Goal: Task Accomplishment & Management: Use online tool/utility

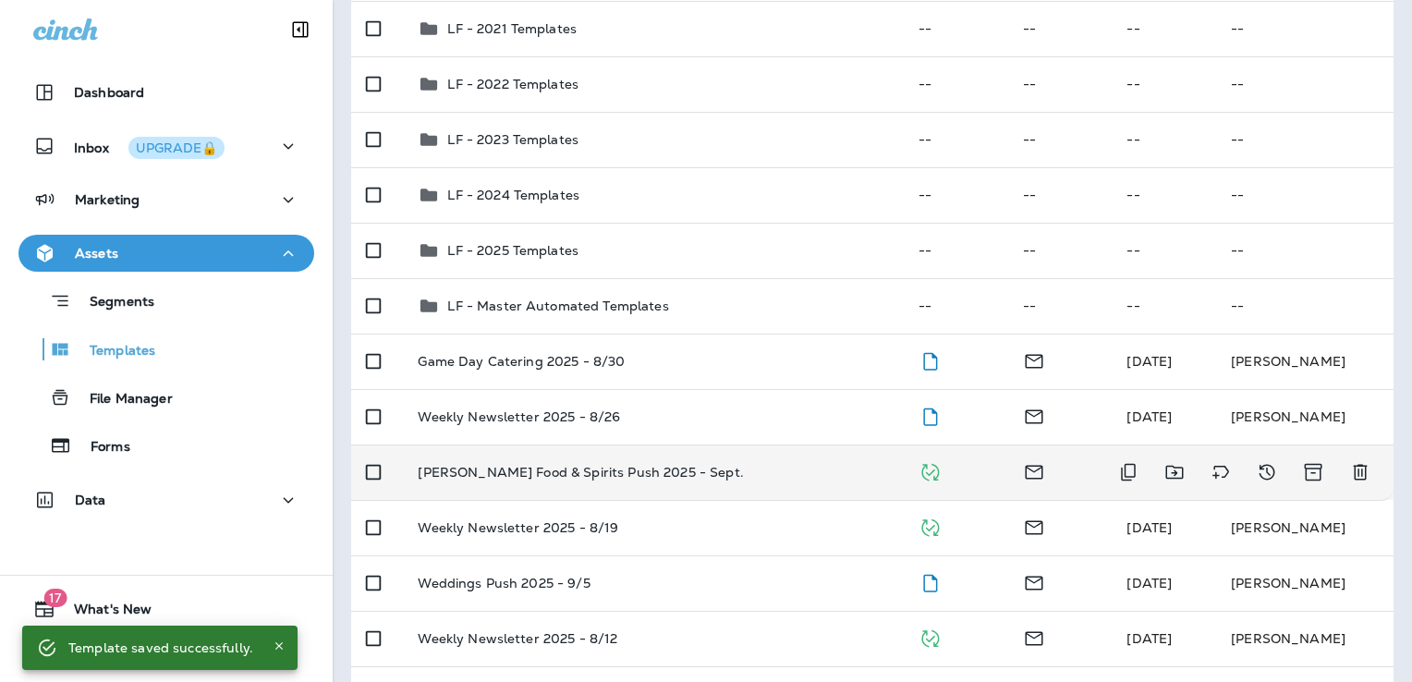
scroll to position [277, 0]
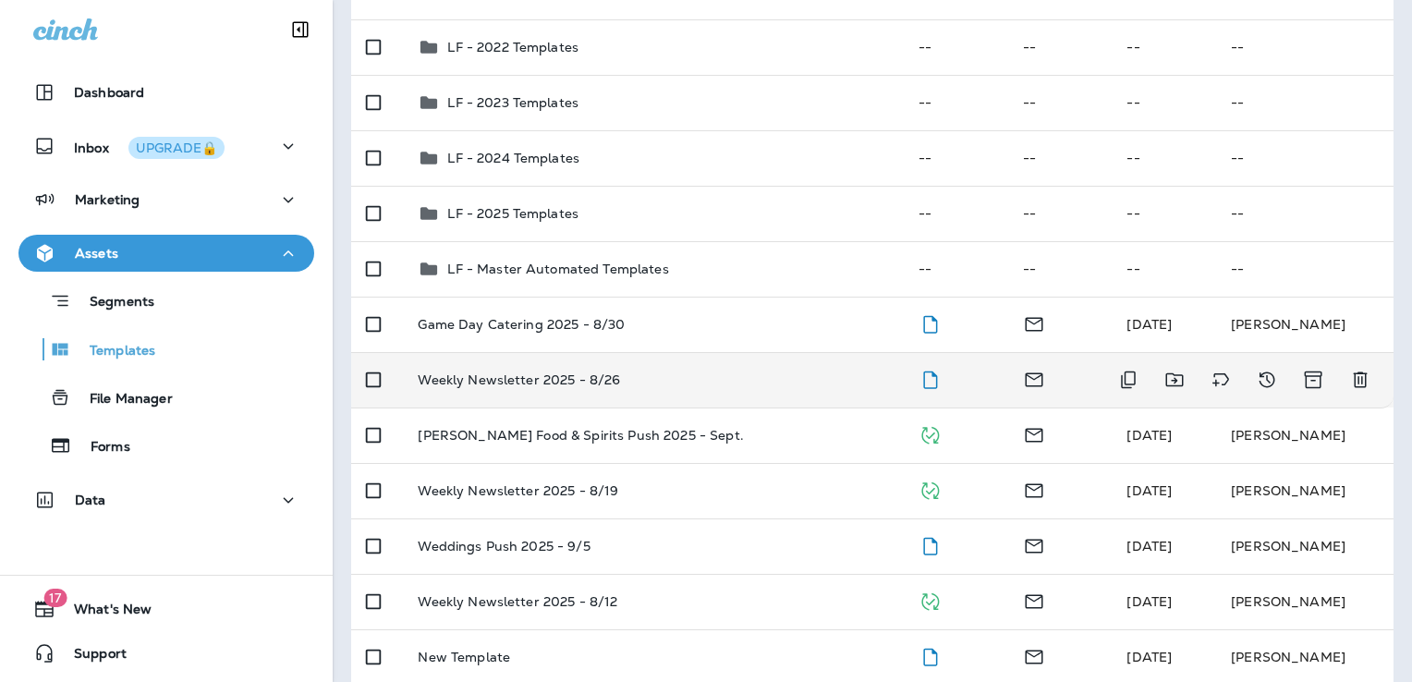
click at [744, 380] on div "Weekly Newsletter 2025 - 8/26" at bounding box center [653, 379] width 470 height 15
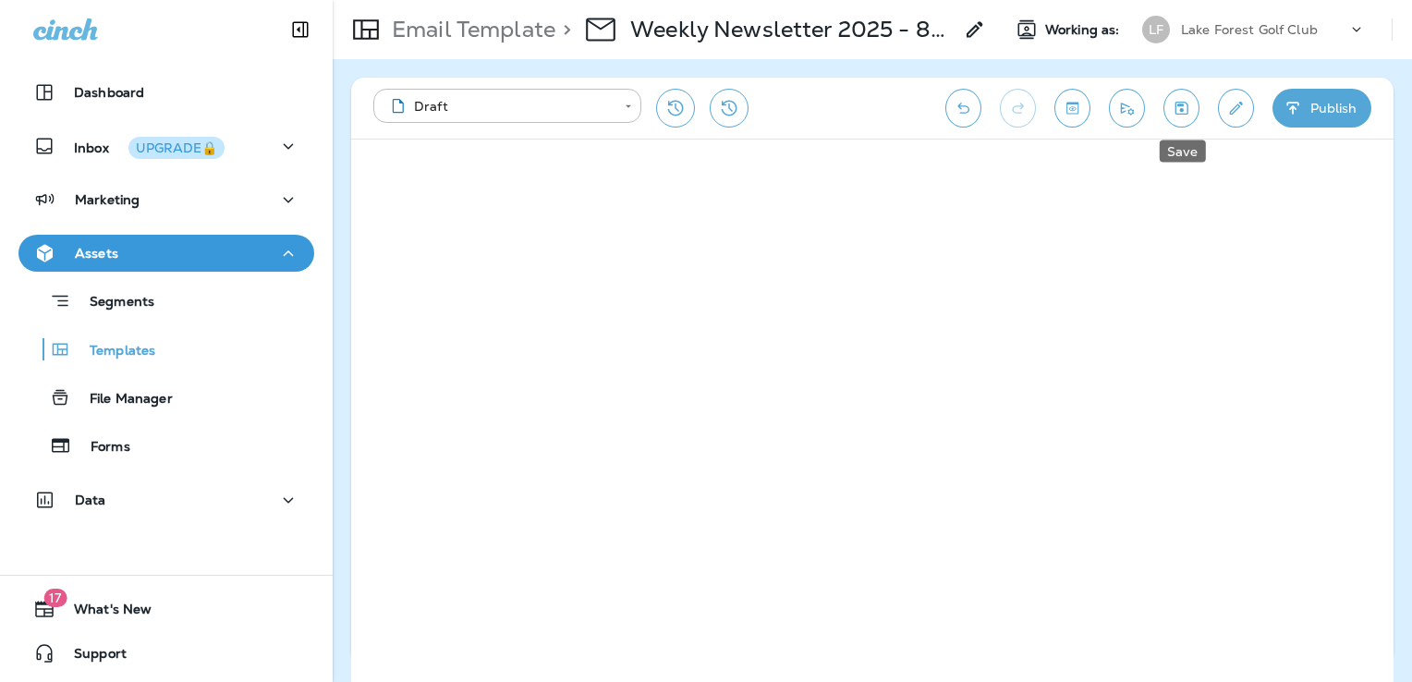
click at [1174, 105] on icon "Save" at bounding box center [1181, 108] width 19 height 18
click at [1314, 107] on button "Publish" at bounding box center [1322, 108] width 99 height 39
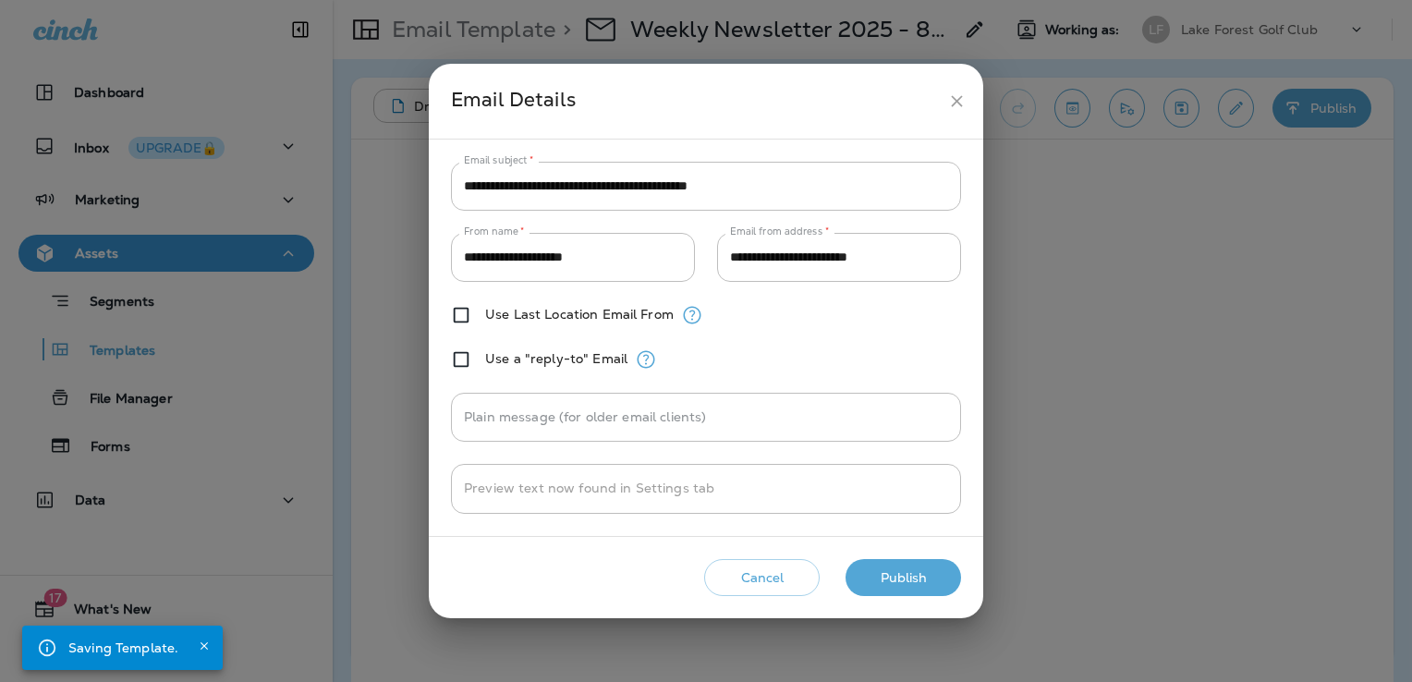
click at [926, 567] on button "Publish" at bounding box center [904, 578] width 116 height 38
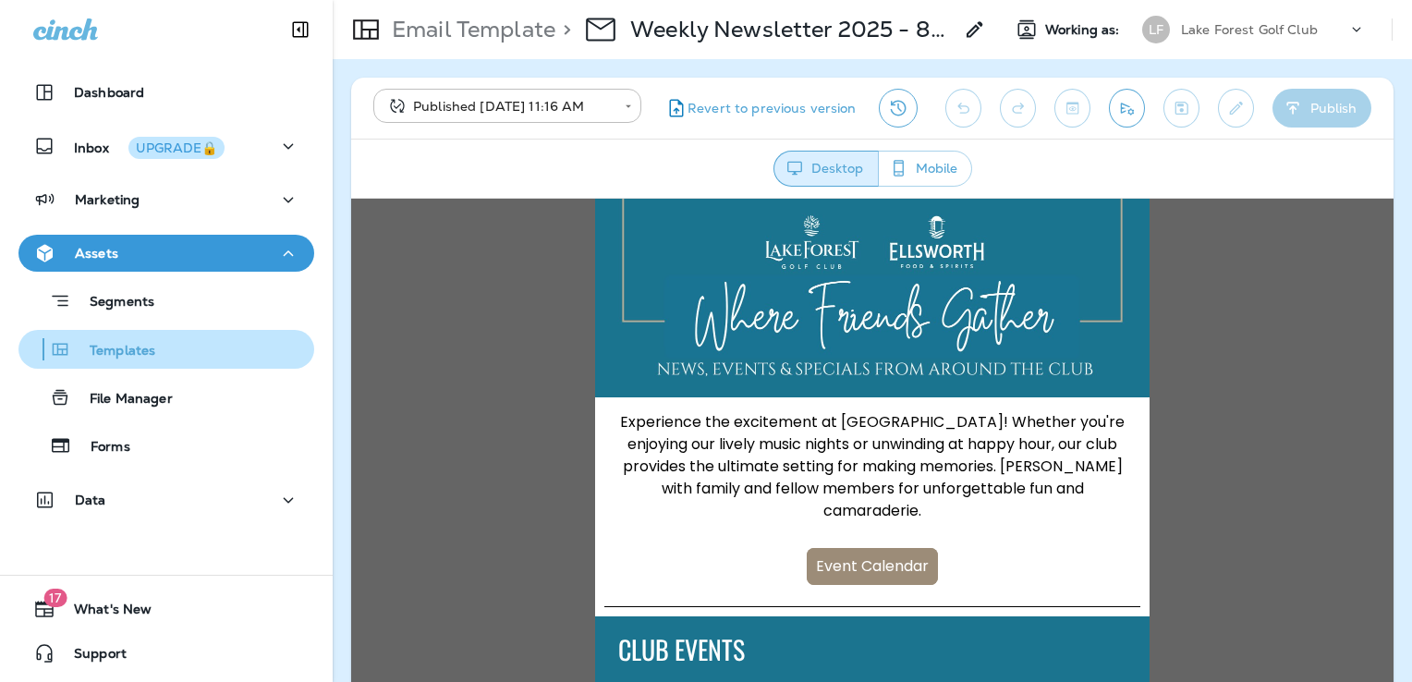
click at [203, 352] on div "Templates" at bounding box center [166, 349] width 281 height 28
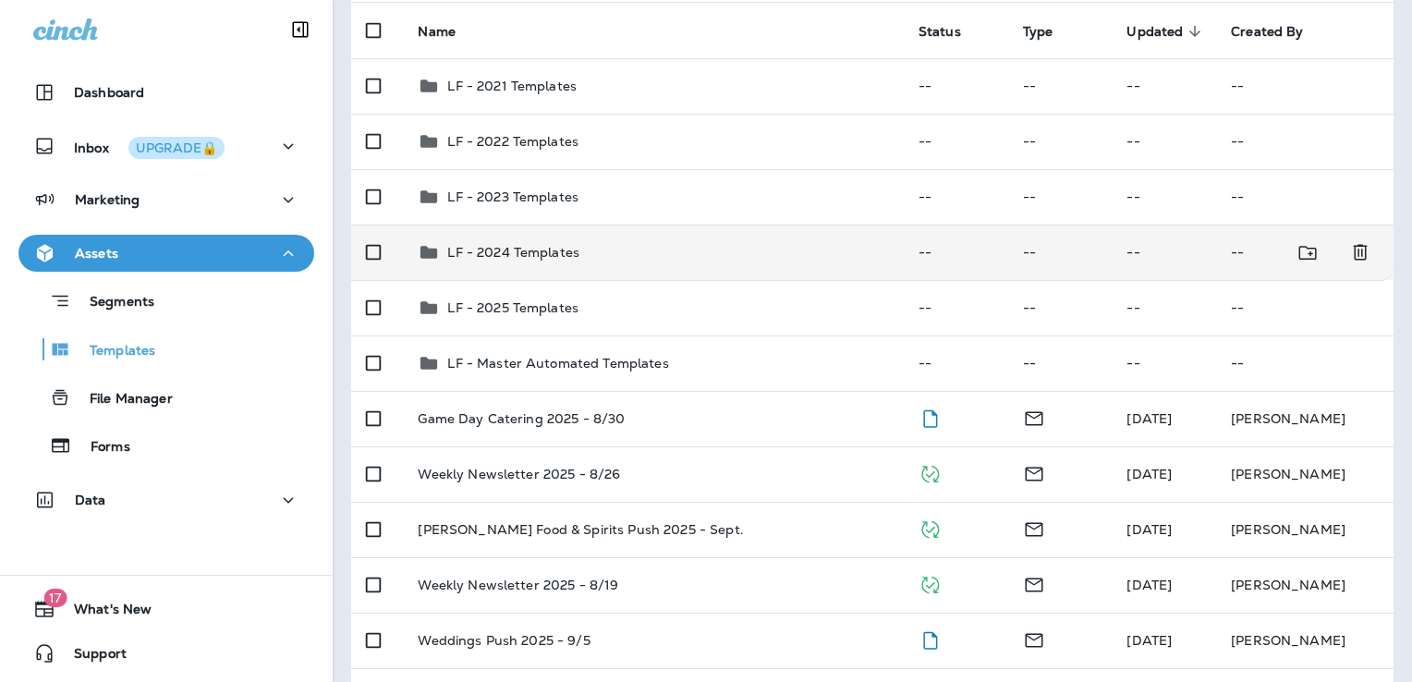
scroll to position [185, 0]
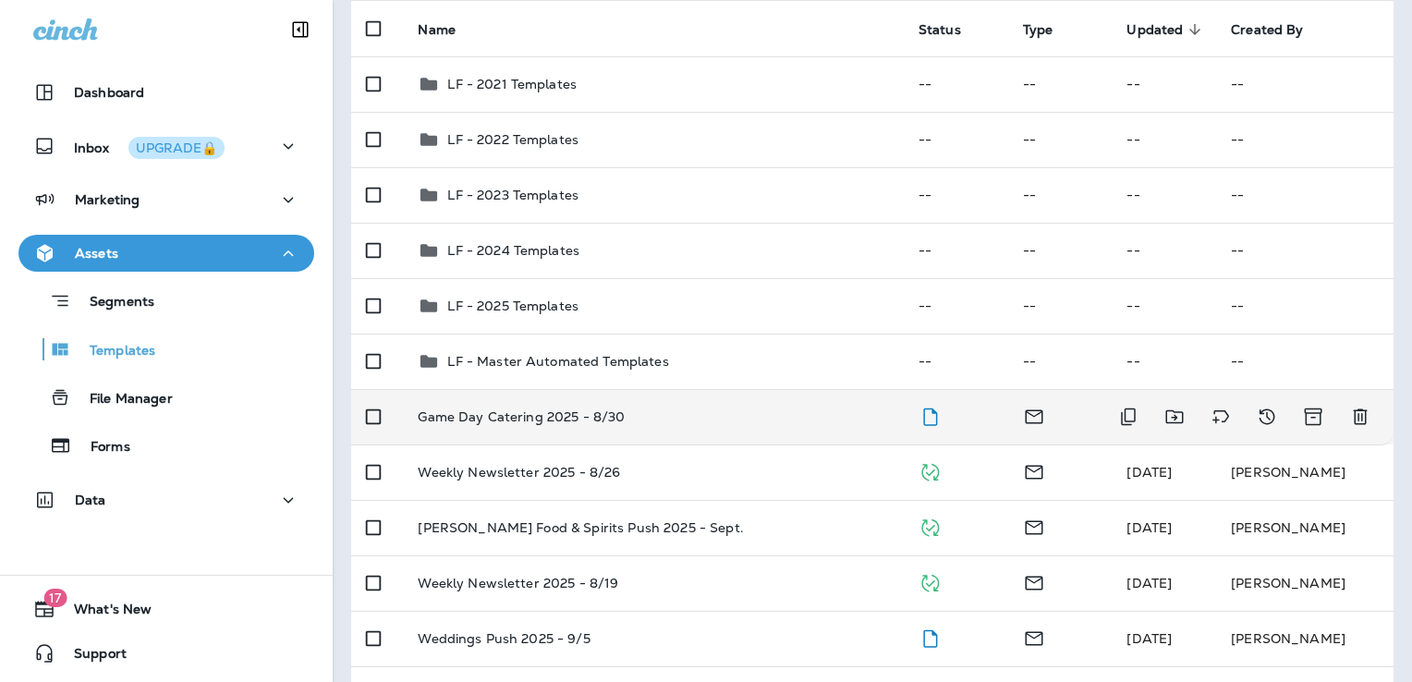
click at [744, 430] on td "Game Day Catering 2025 - 8/30" at bounding box center [653, 416] width 500 height 55
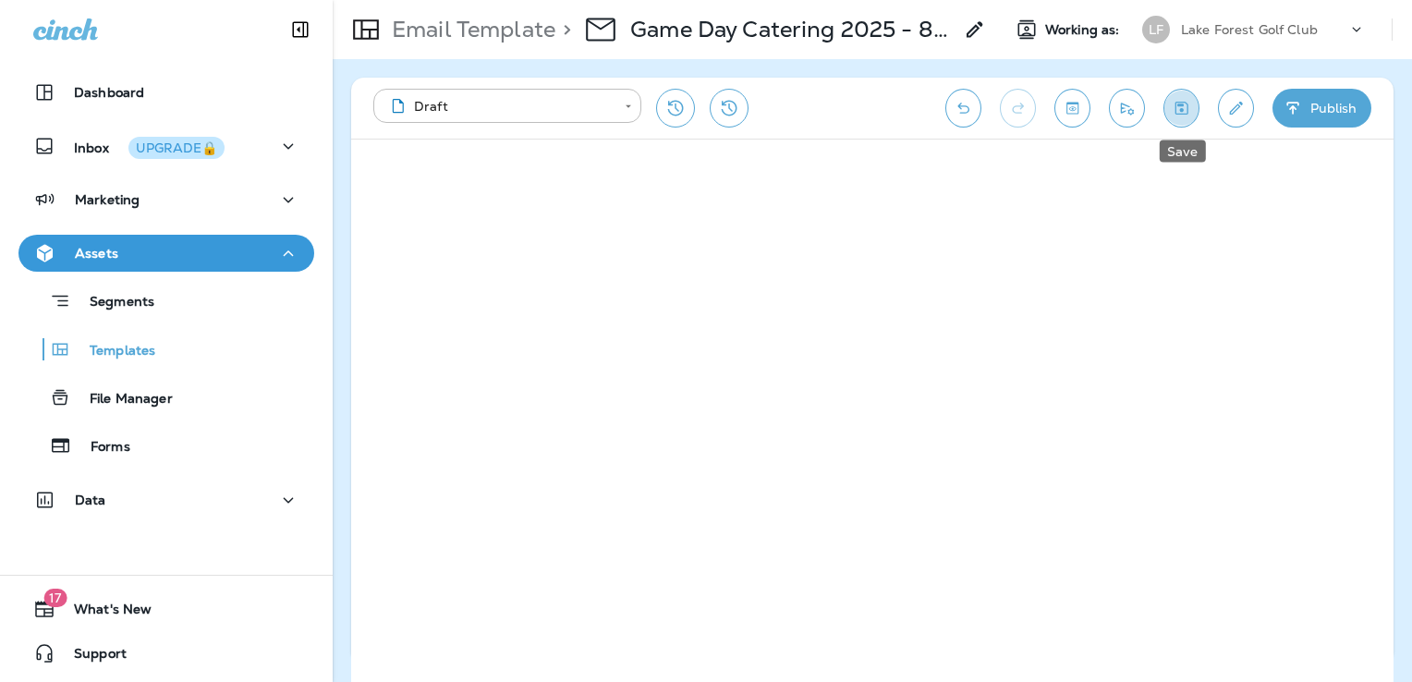
click at [1181, 116] on button "Save" at bounding box center [1182, 108] width 36 height 39
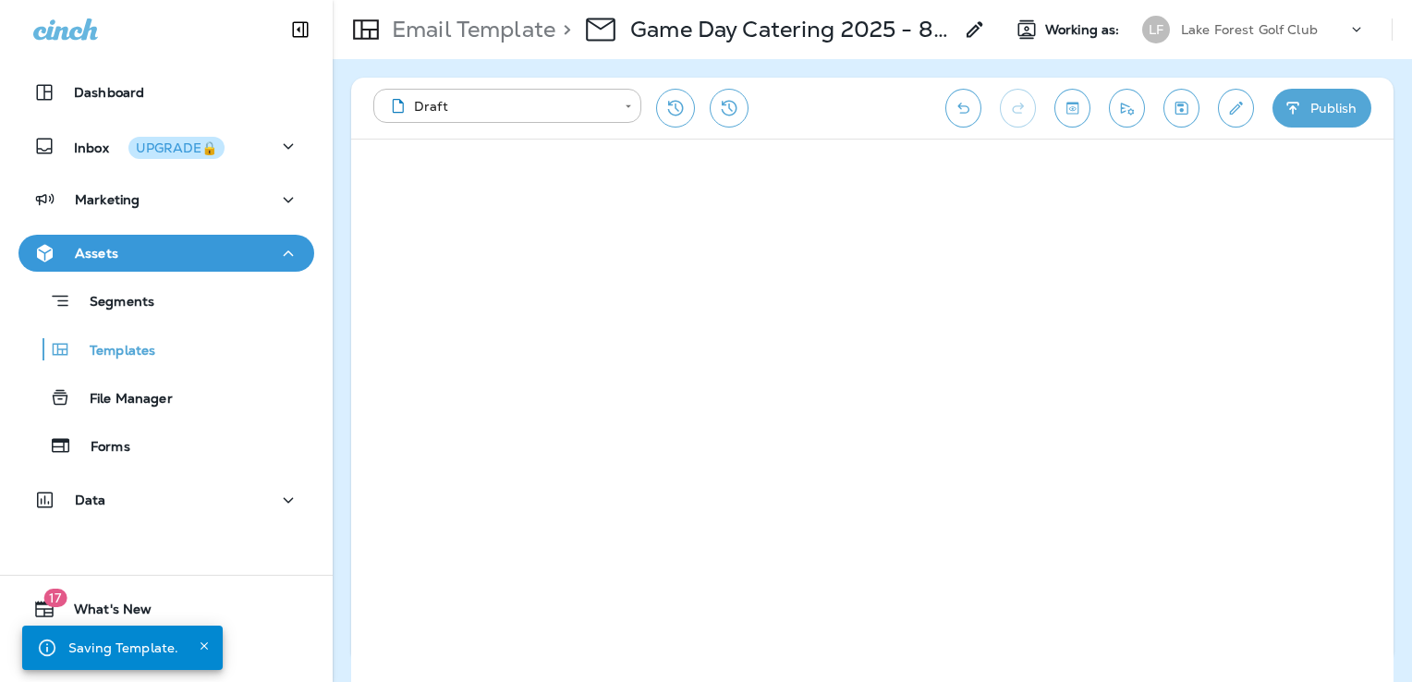
click at [1315, 109] on button "Publish" at bounding box center [1322, 108] width 99 height 39
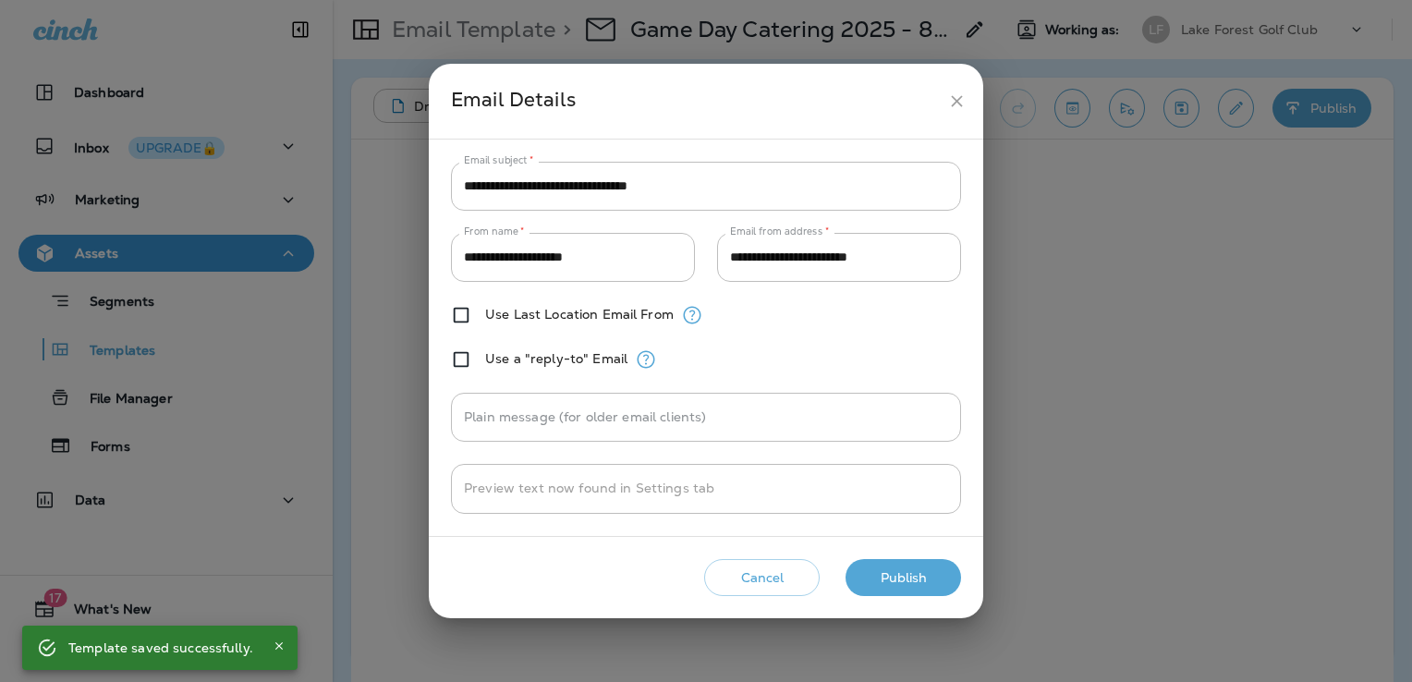
click at [928, 577] on button "Publish" at bounding box center [904, 578] width 116 height 38
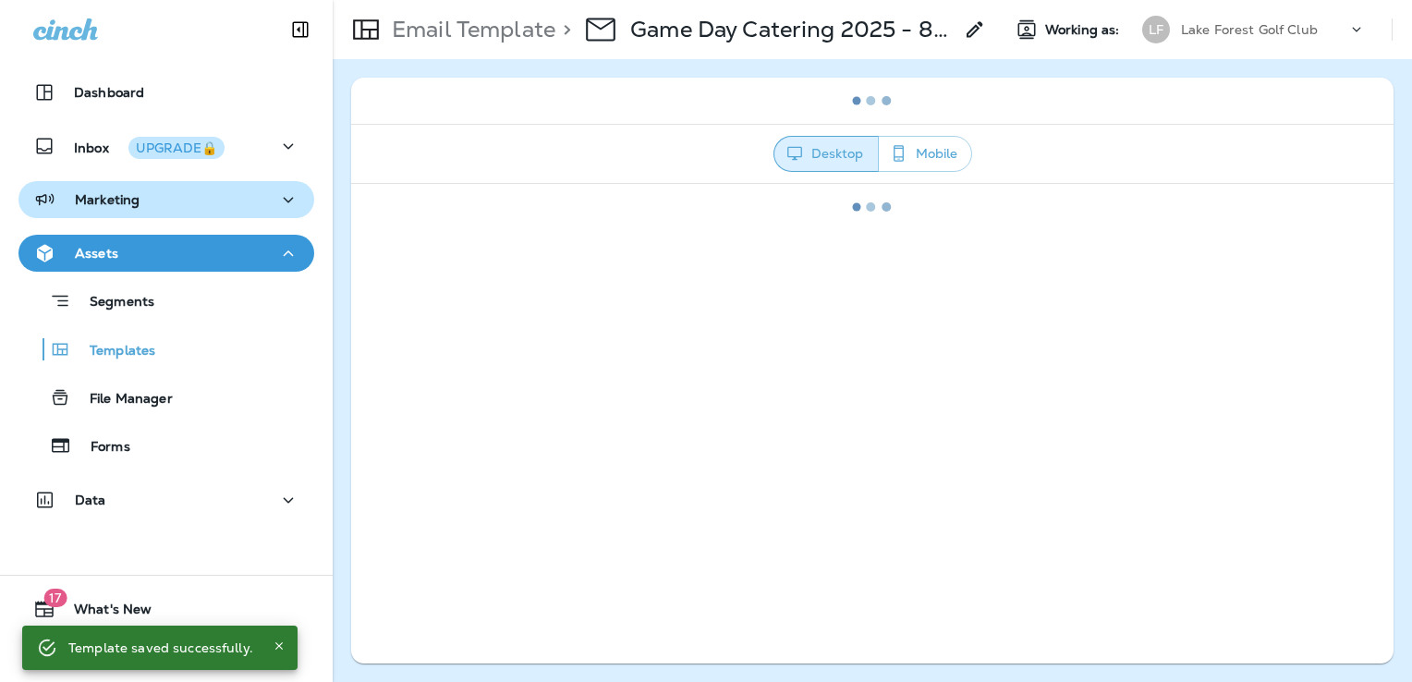
click at [163, 201] on div "Marketing" at bounding box center [166, 200] width 266 height 23
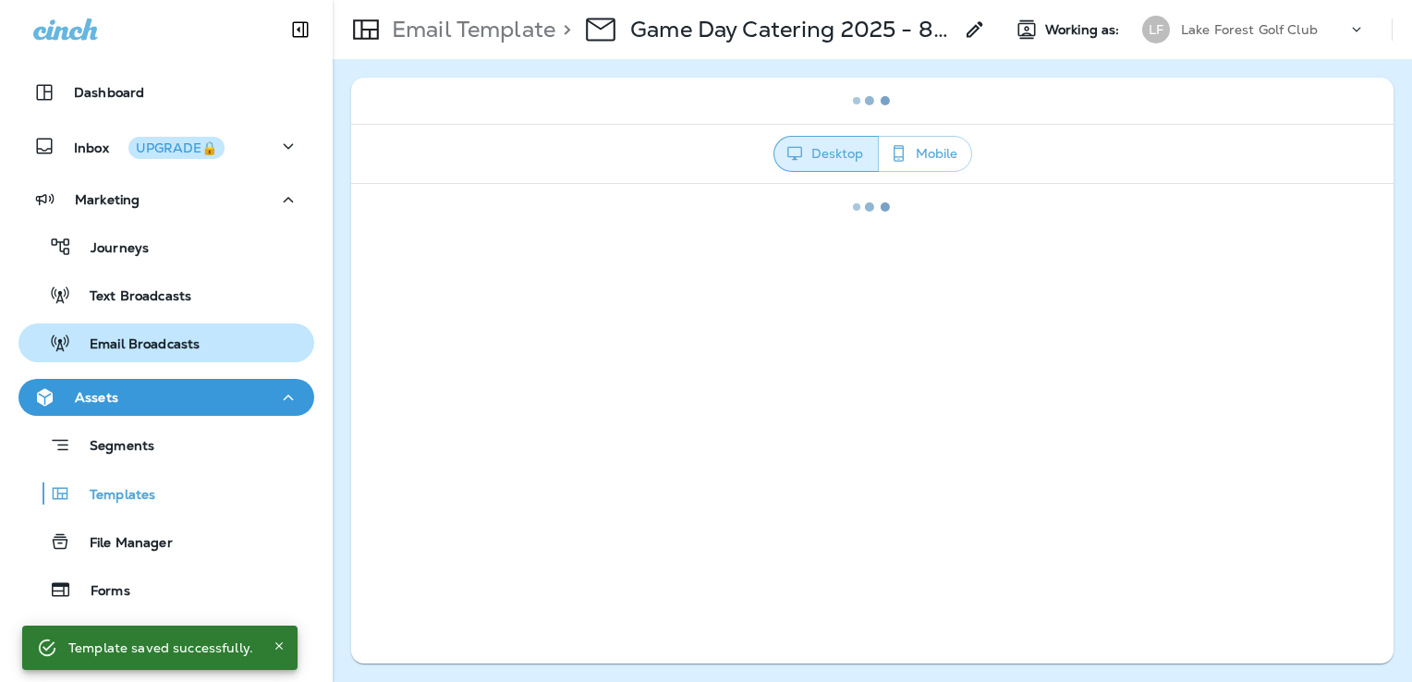
click at [189, 336] on p "Email Broadcasts" at bounding box center [135, 345] width 128 height 18
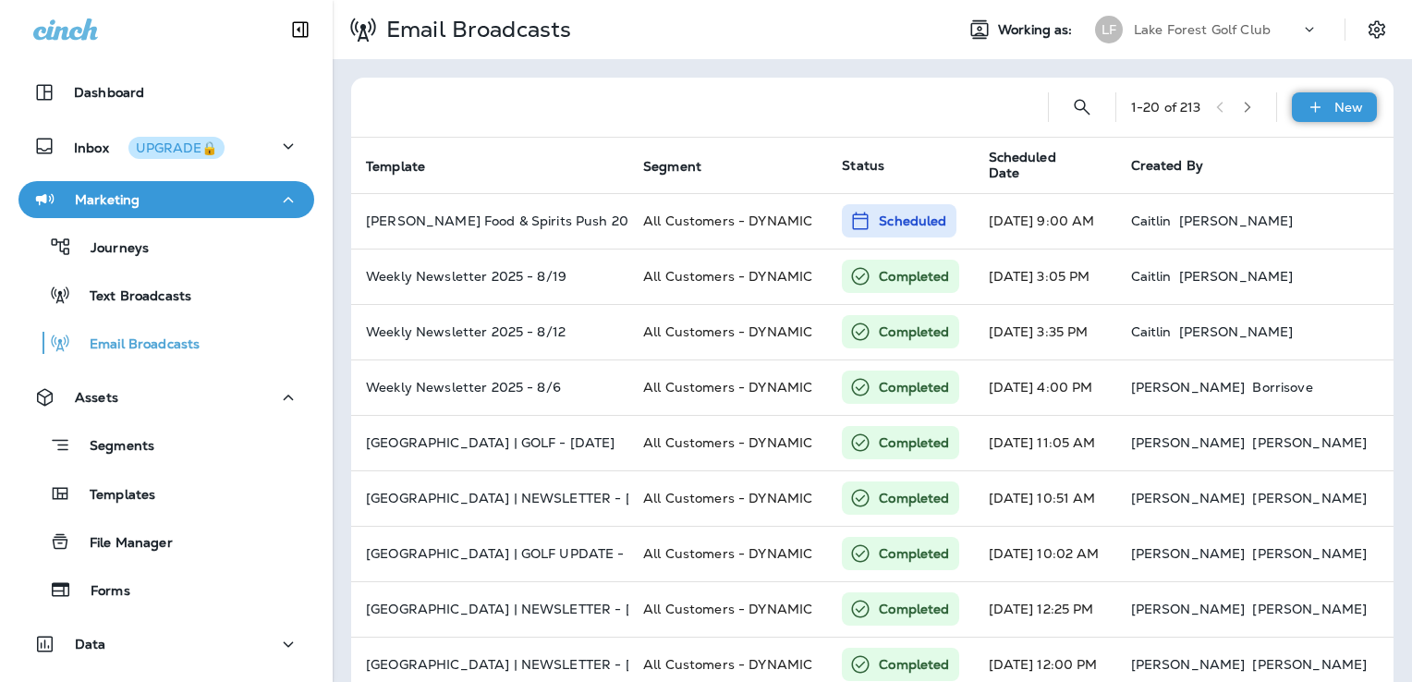
click at [1335, 110] on p "New" at bounding box center [1349, 107] width 29 height 15
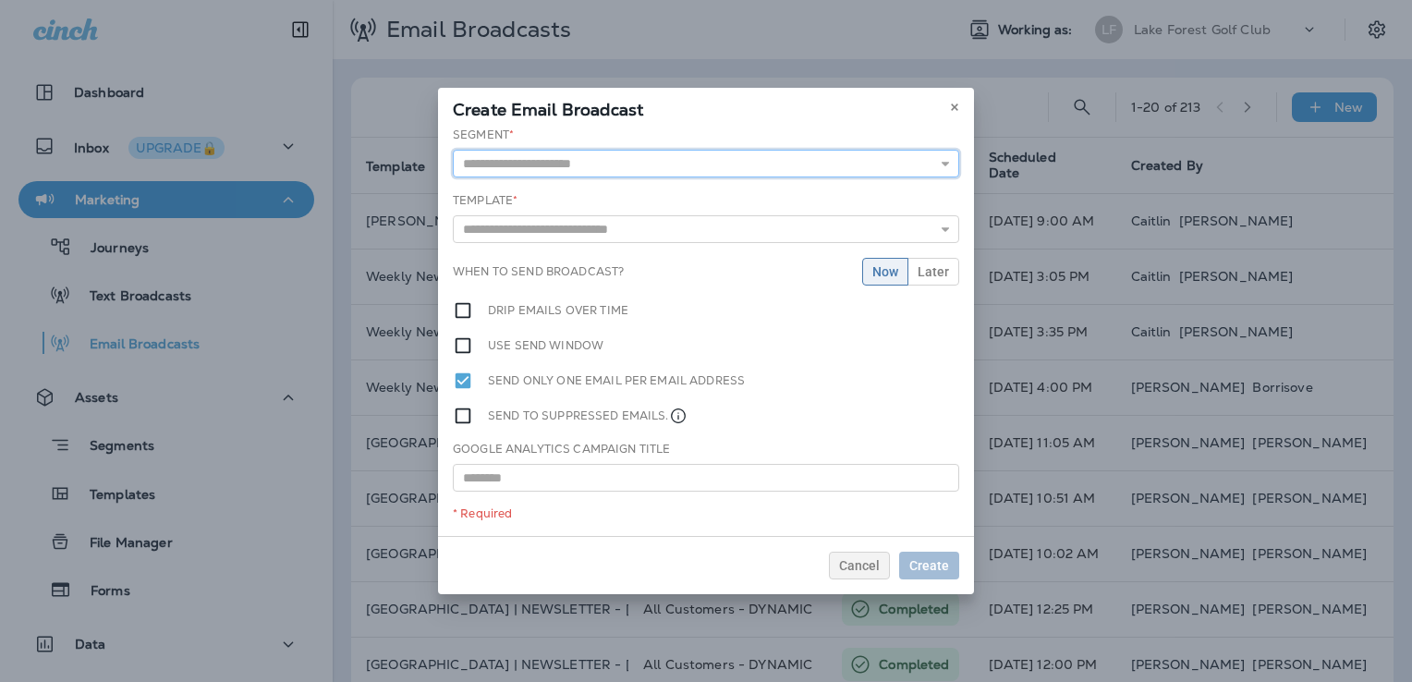
click at [610, 166] on input "text" at bounding box center [706, 164] width 506 height 28
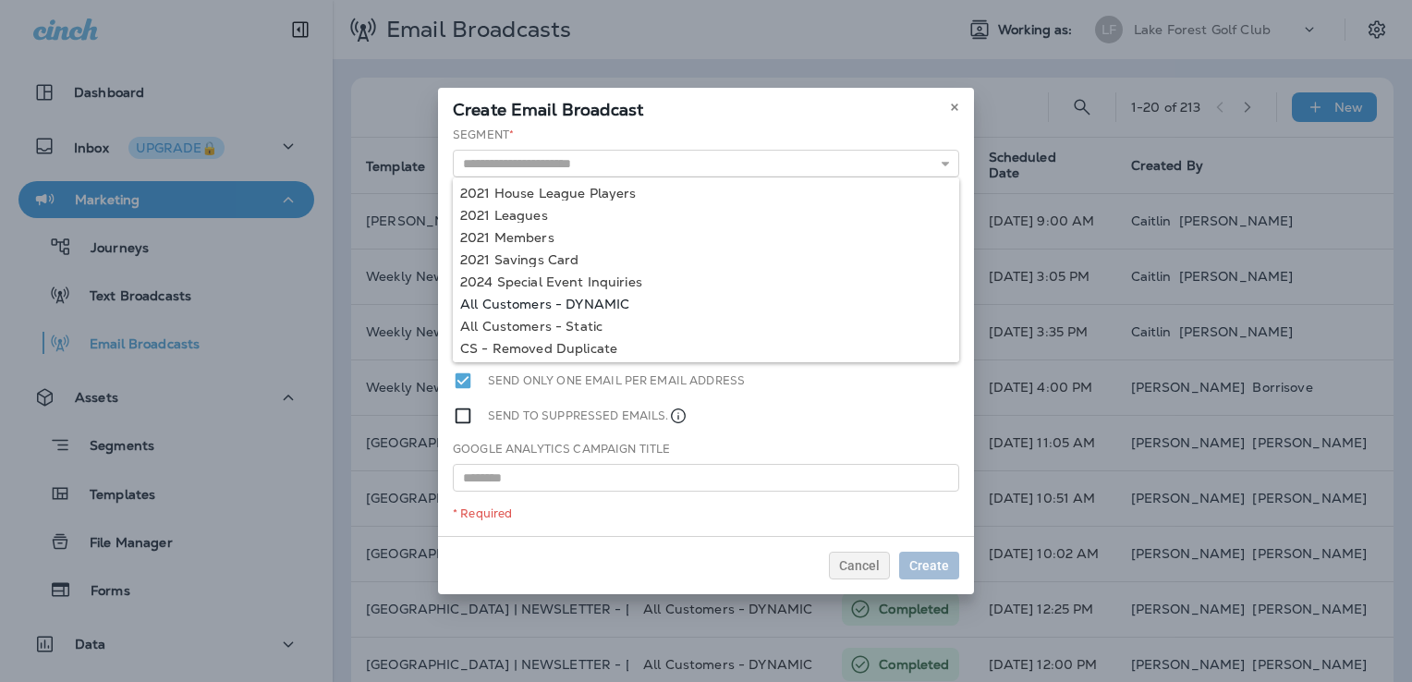
type input "**********"
click at [598, 305] on div "**********" at bounding box center [706, 331] width 536 height 409
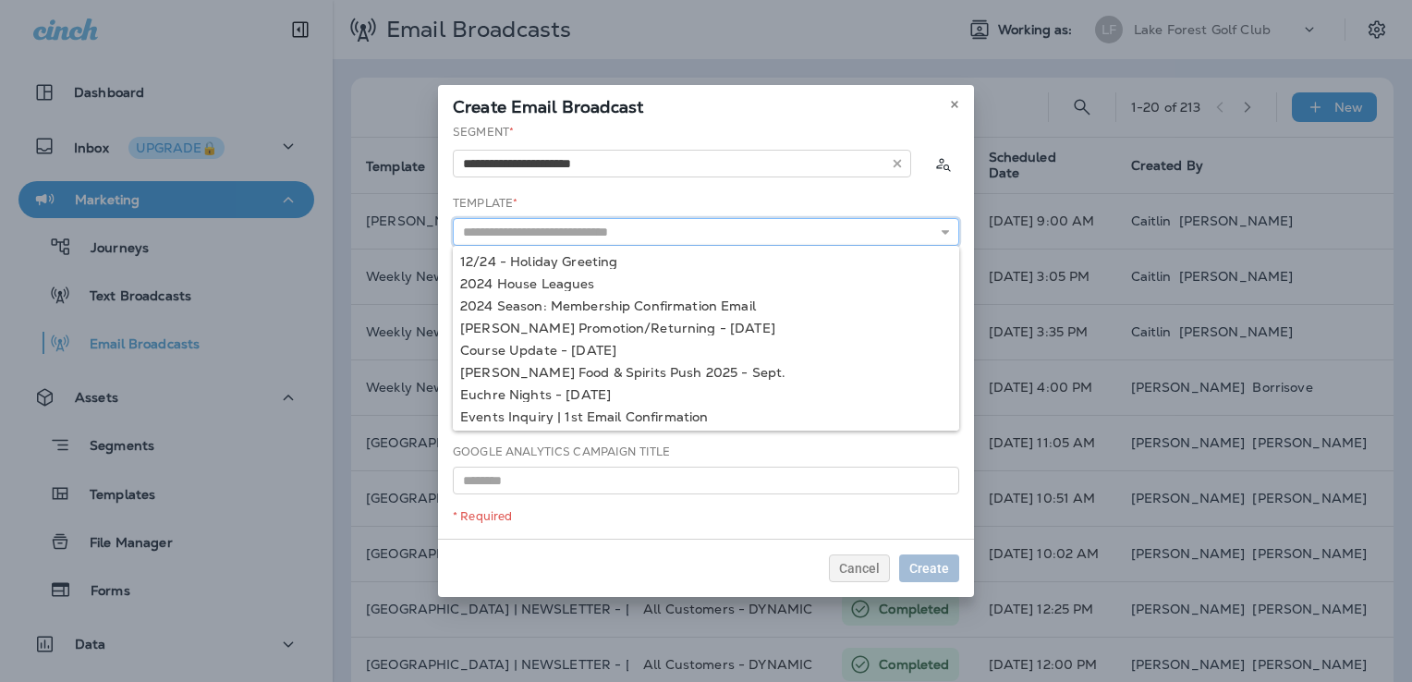
click at [586, 232] on input "text" at bounding box center [706, 232] width 506 height 28
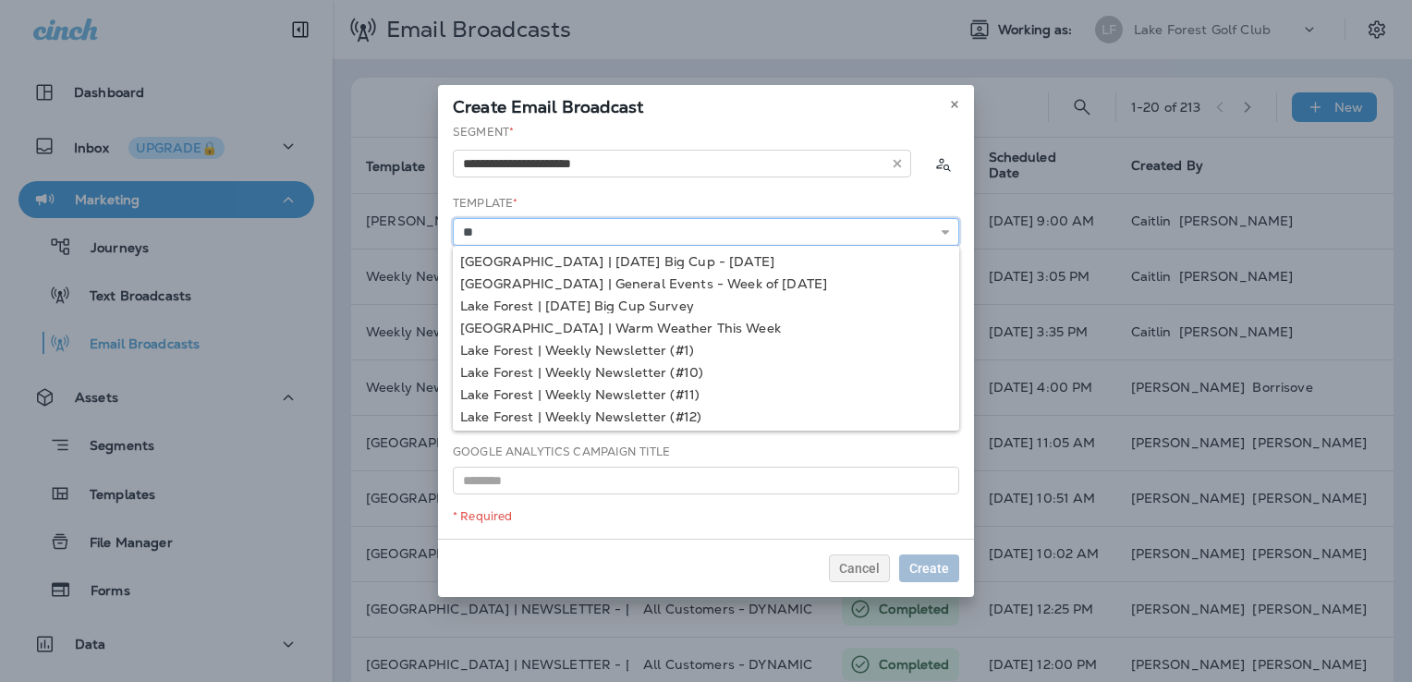
type input "*"
click at [585, 229] on input "****" at bounding box center [706, 232] width 506 height 28
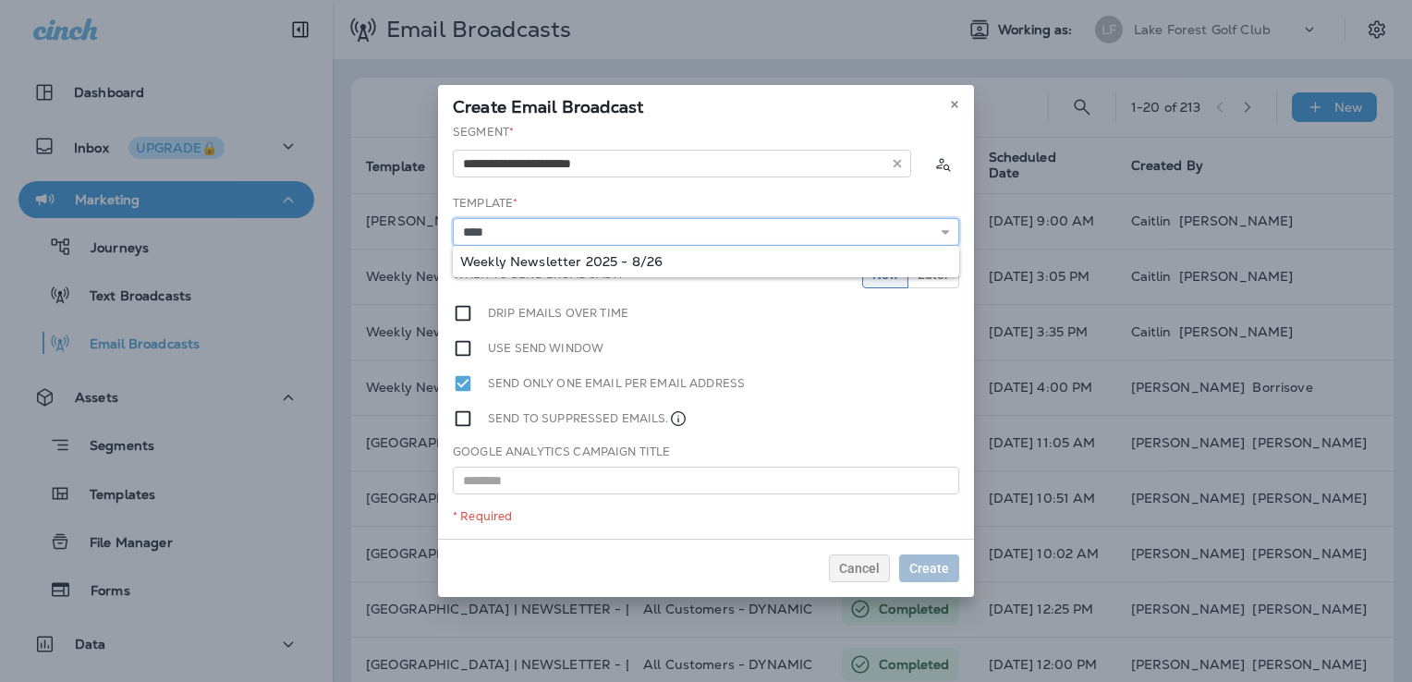
type input "**********"
click at [600, 254] on div "**********" at bounding box center [706, 331] width 536 height 415
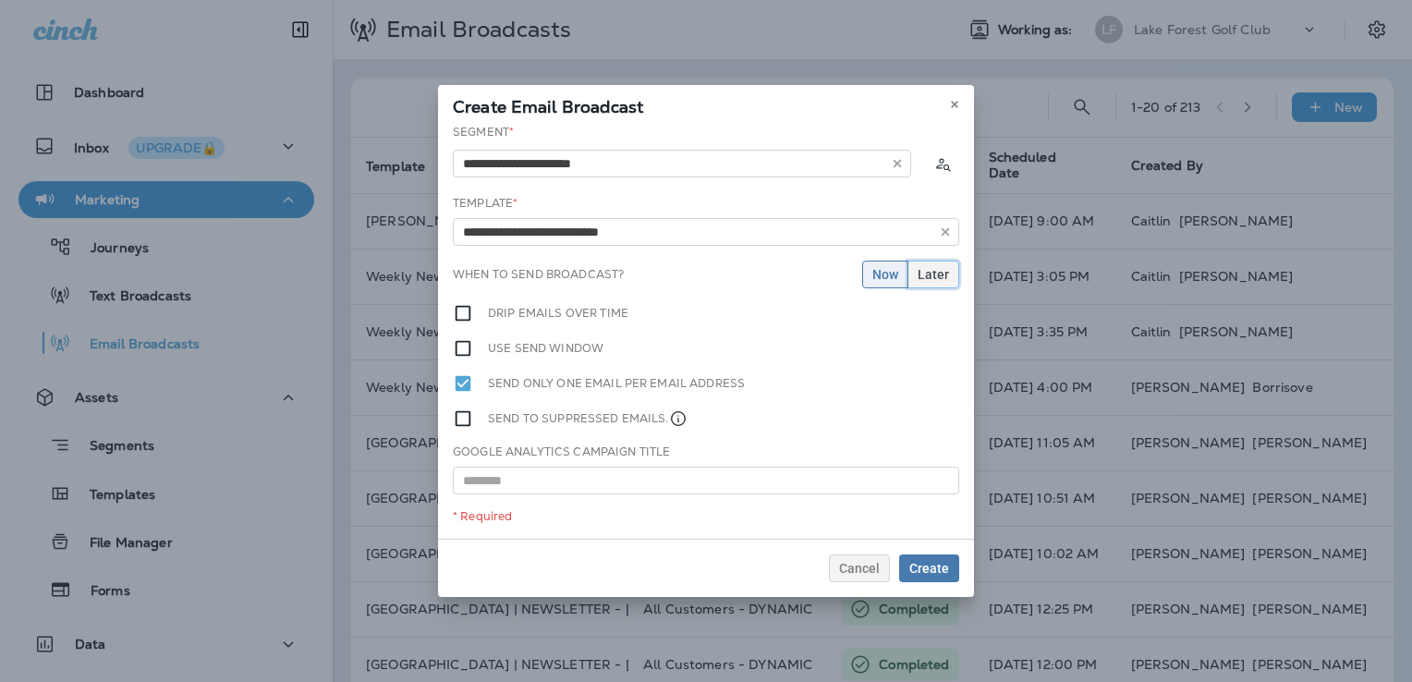
click at [931, 271] on span "Later" at bounding box center [933, 274] width 31 height 13
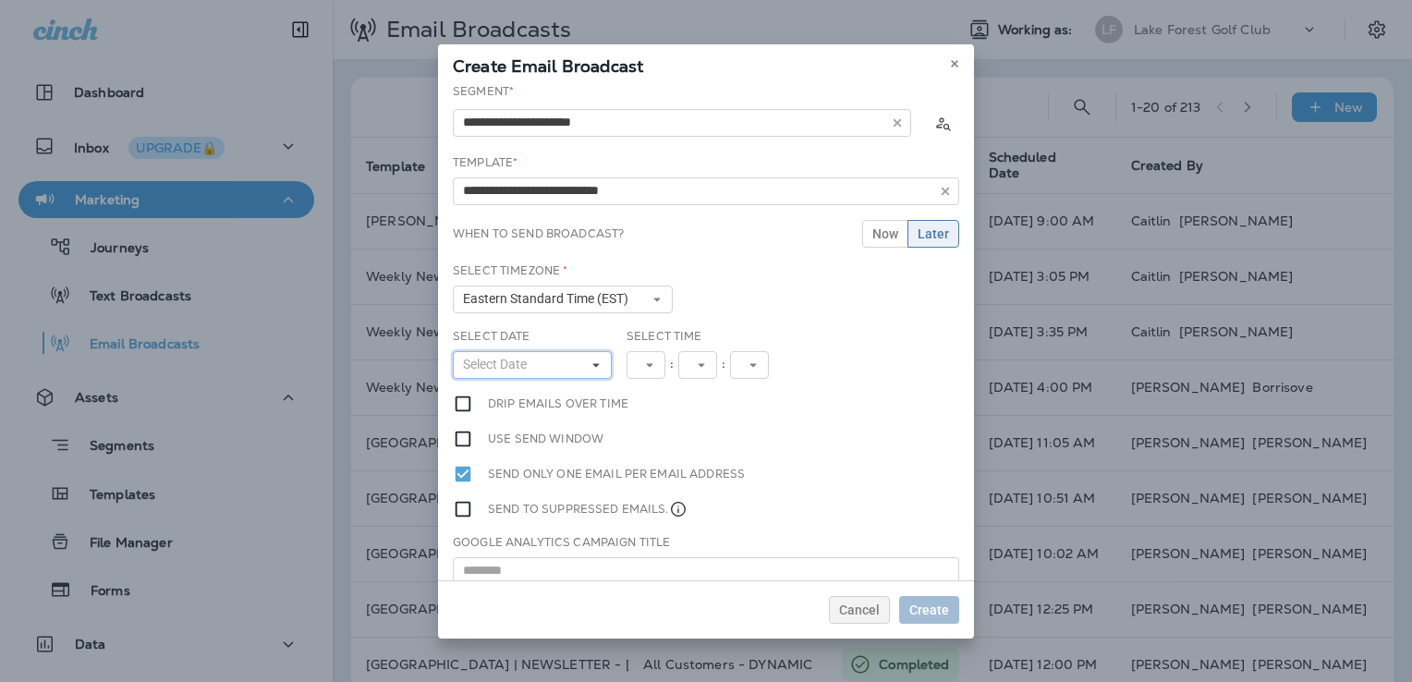
click at [566, 356] on button "Select Date" at bounding box center [532, 365] width 159 height 28
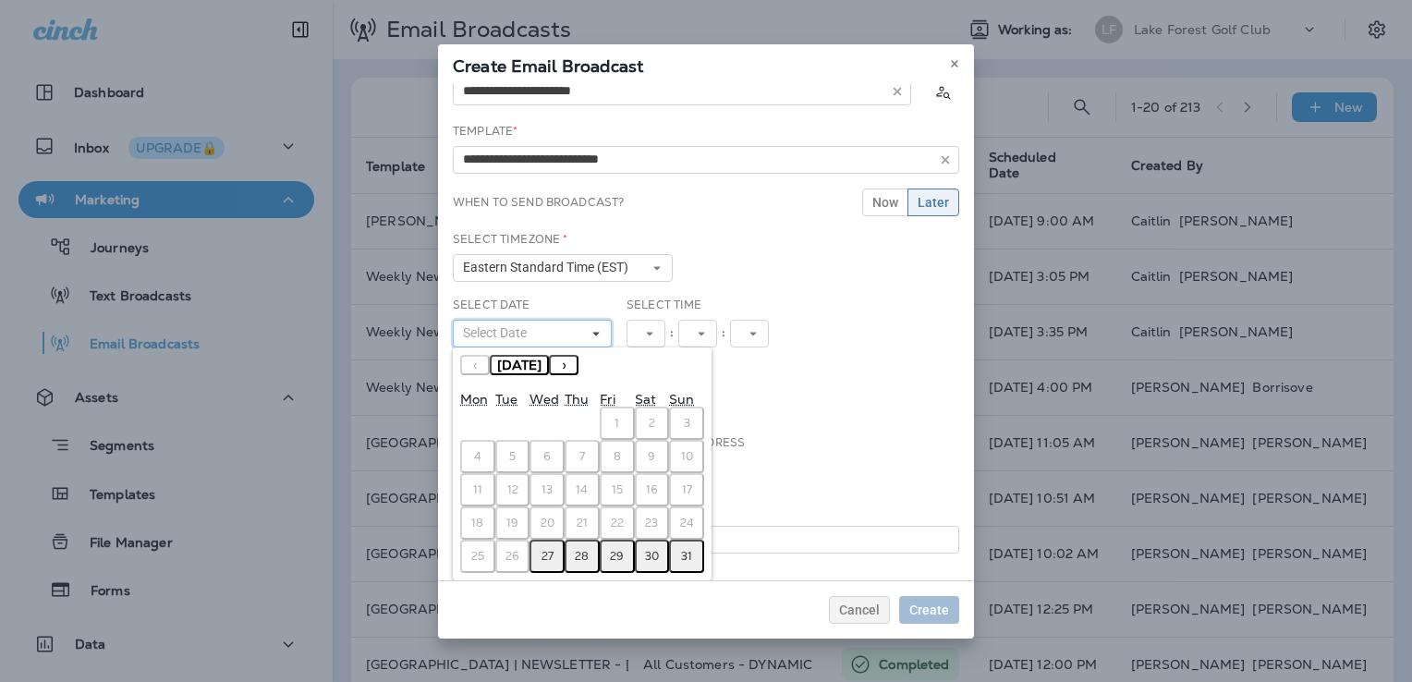
scroll to position [48, 0]
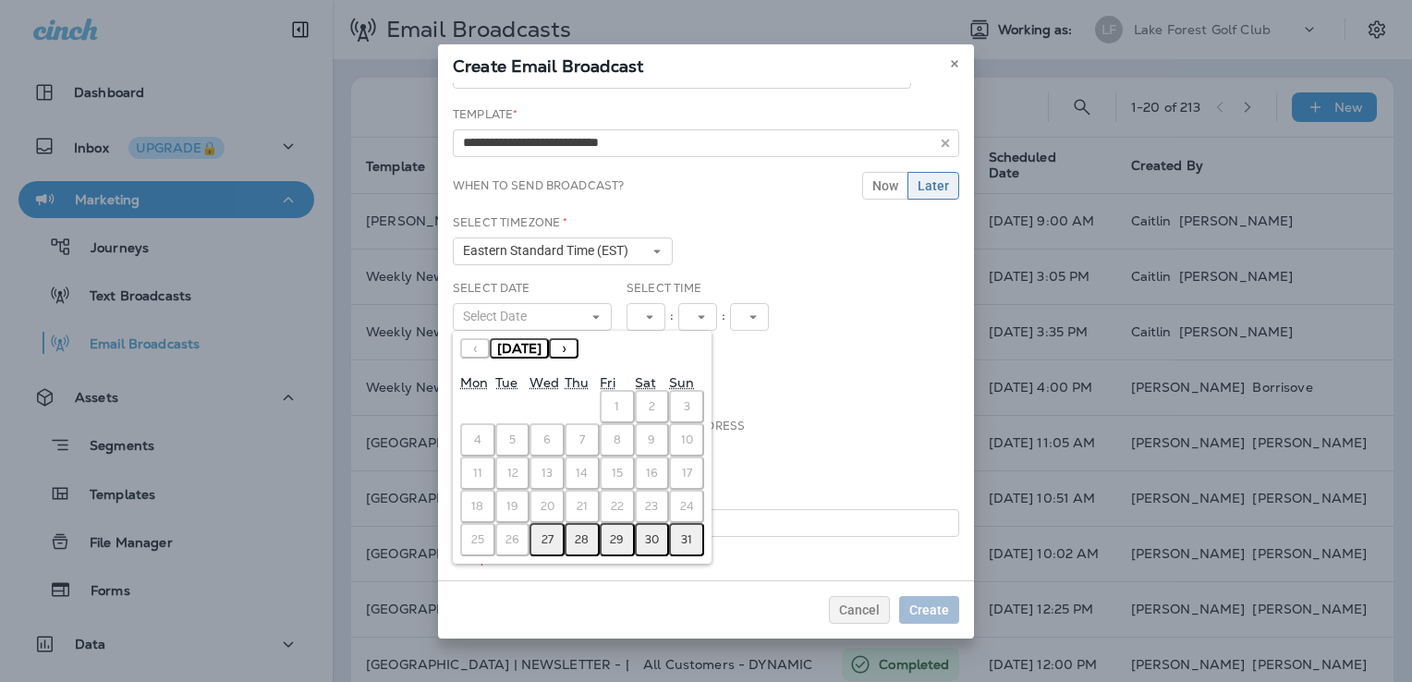
click at [549, 534] on abbr "27" at bounding box center [548, 539] width 12 height 15
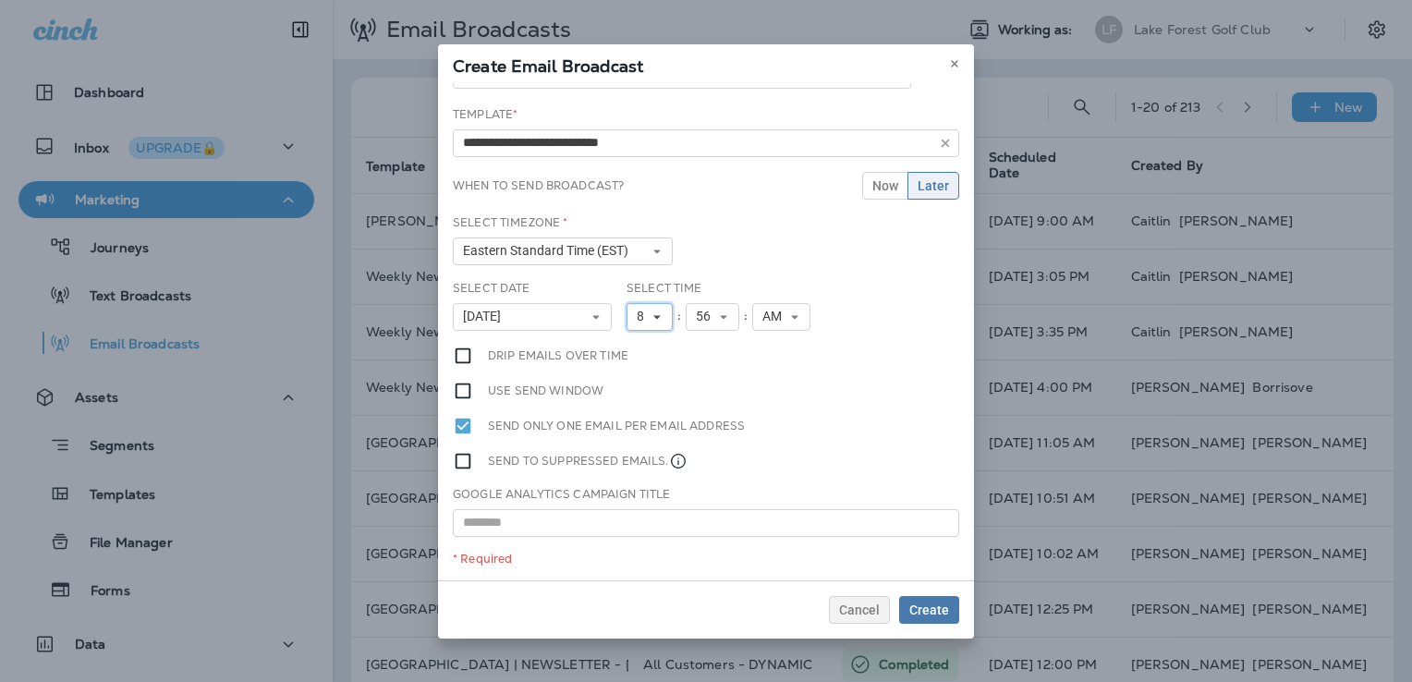
click at [640, 310] on span "8" at bounding box center [644, 317] width 15 height 16
click at [632, 565] on link "11" at bounding box center [650, 568] width 46 height 22
click at [710, 309] on span "56" at bounding box center [714, 317] width 22 height 16
click at [705, 559] on link "39" at bounding box center [720, 561] width 54 height 22
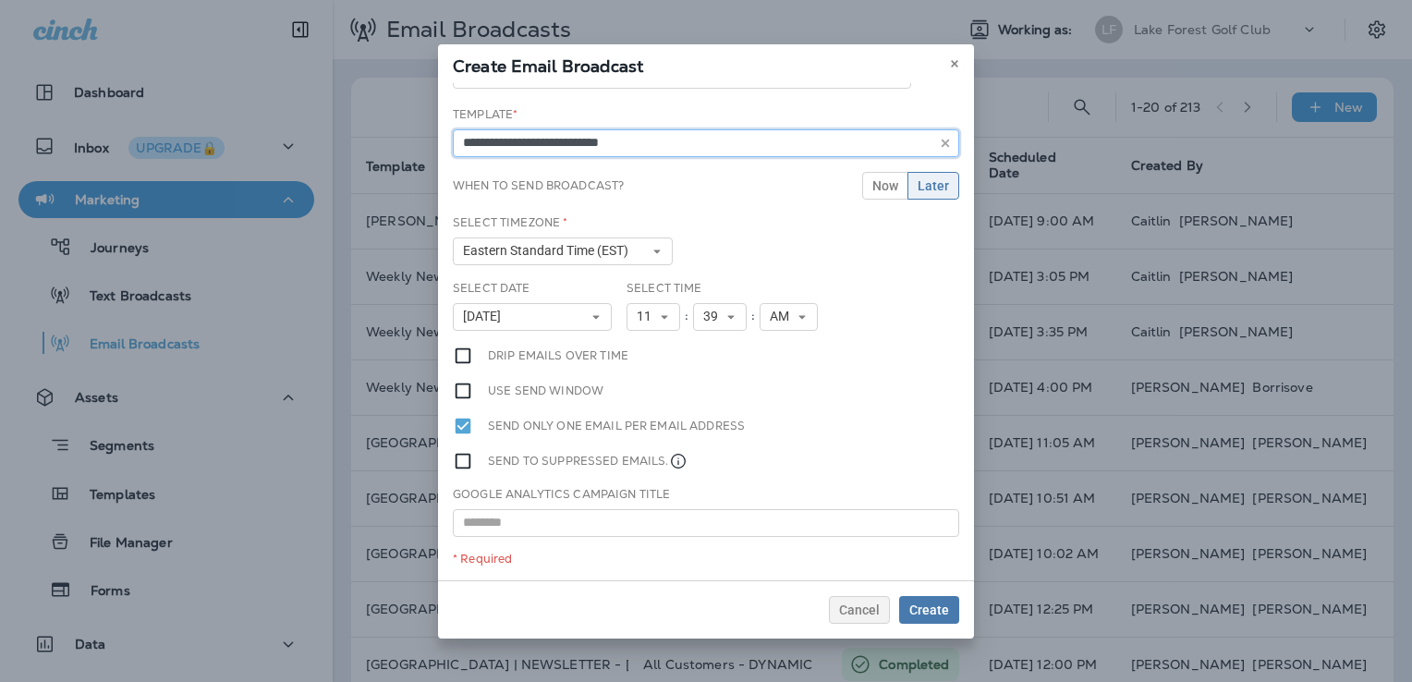
click at [606, 137] on input "**********" at bounding box center [706, 143] width 506 height 28
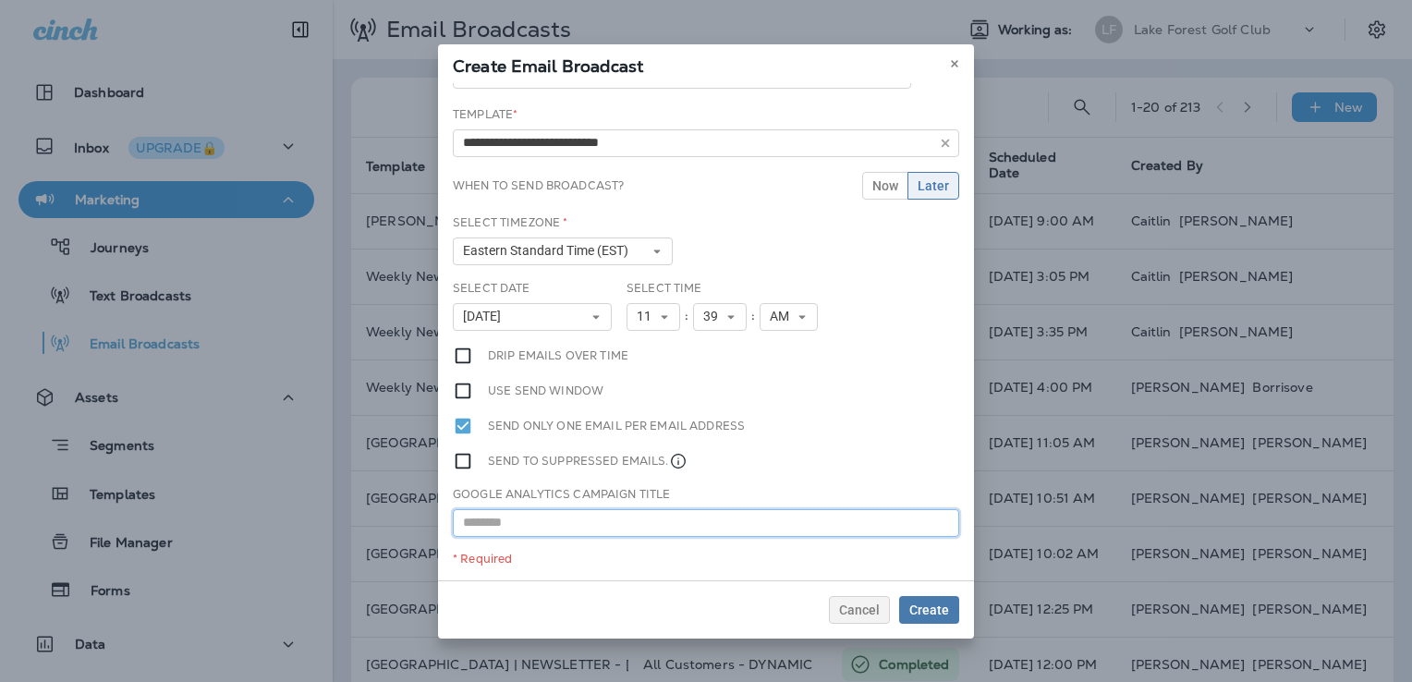
click at [599, 525] on input "text" at bounding box center [706, 523] width 506 height 28
paste input "**********"
type input "**********"
click at [945, 616] on span "Create" at bounding box center [929, 610] width 40 height 13
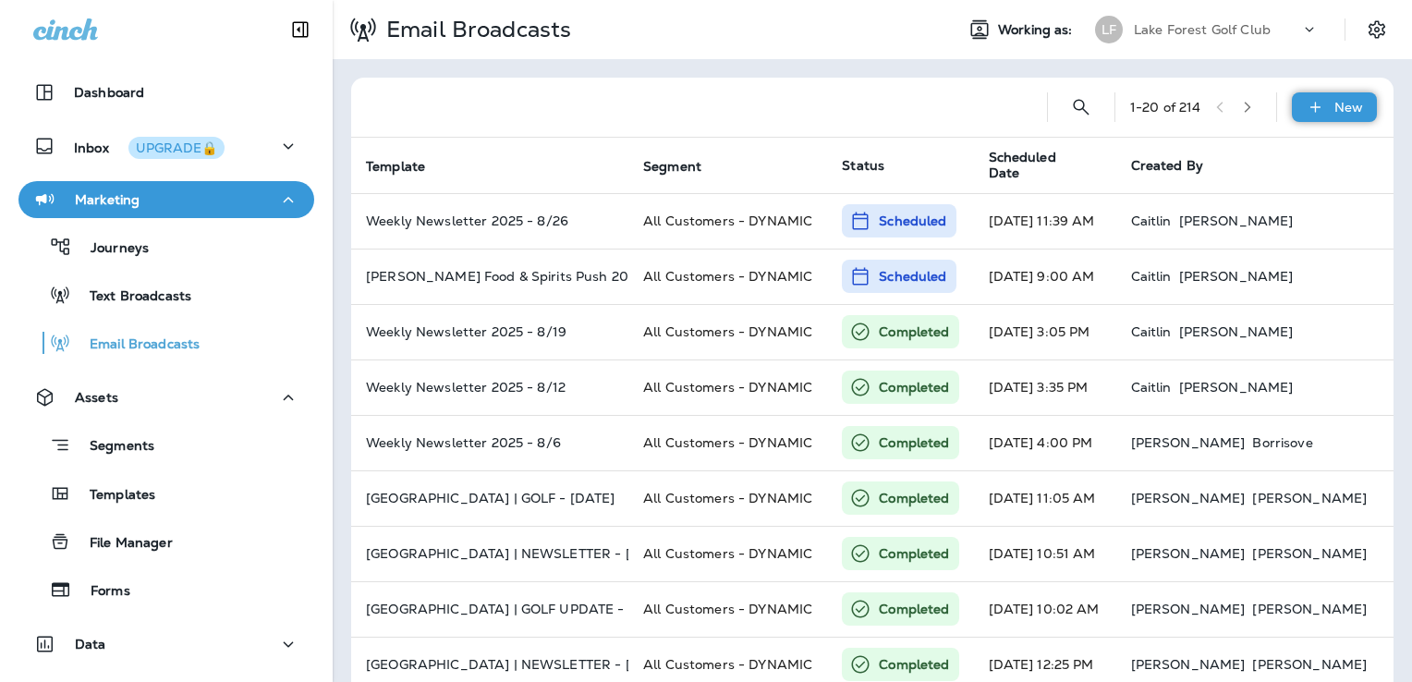
click at [1306, 99] on icon at bounding box center [1315, 107] width 19 height 18
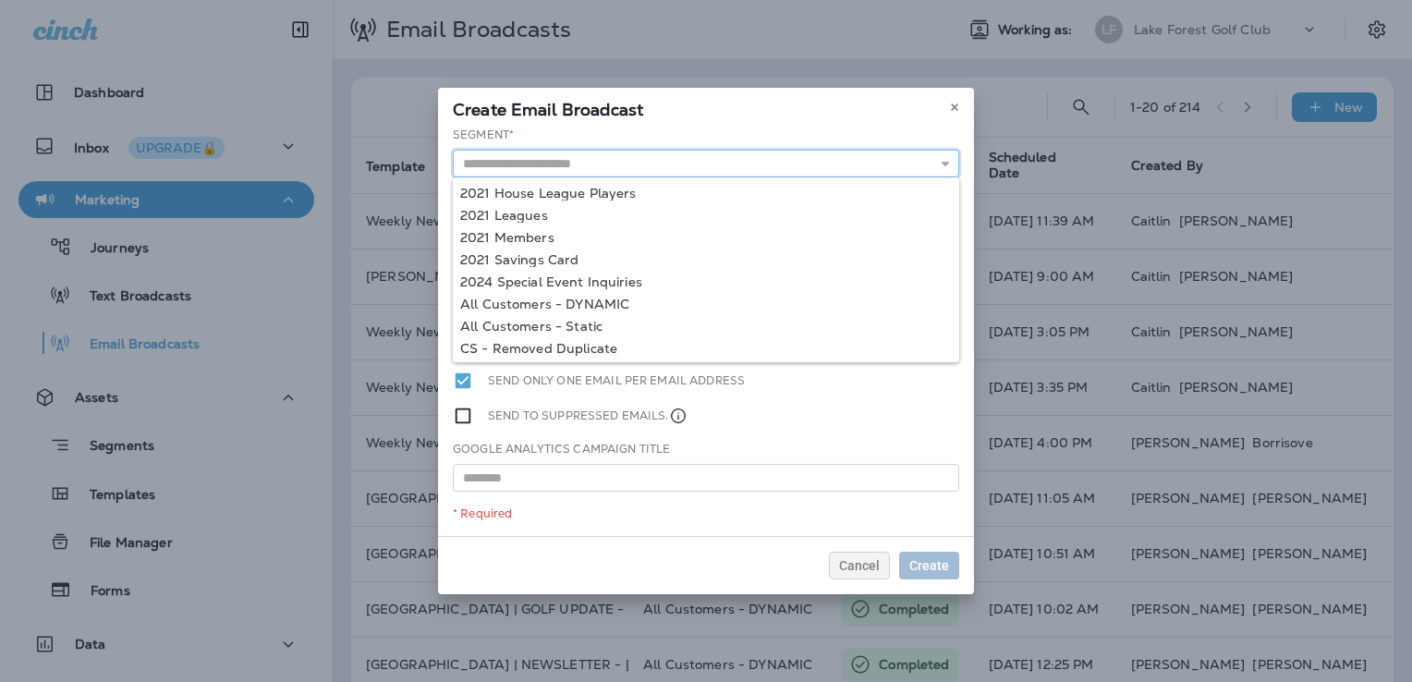
click at [628, 155] on input "text" at bounding box center [706, 164] width 506 height 28
type input "**********"
click at [603, 301] on div "**********" at bounding box center [706, 331] width 536 height 409
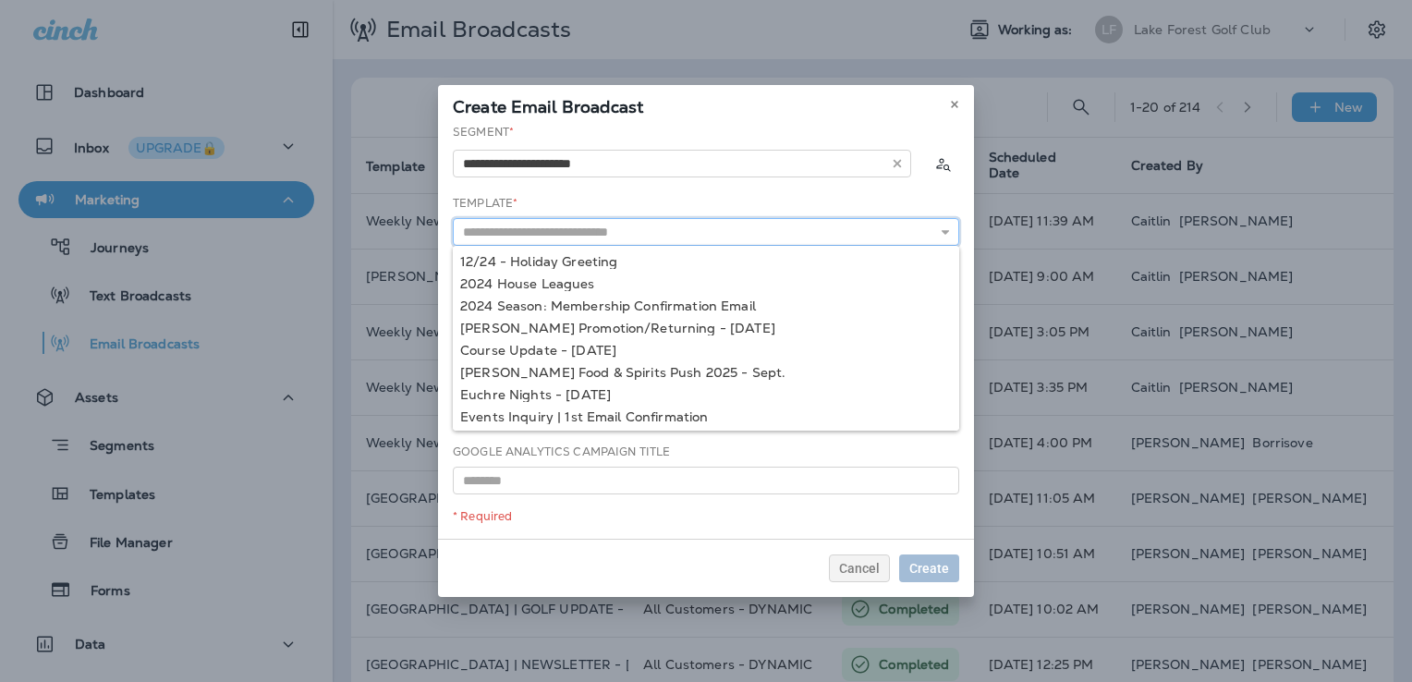
click at [617, 235] on input "text" at bounding box center [706, 232] width 506 height 28
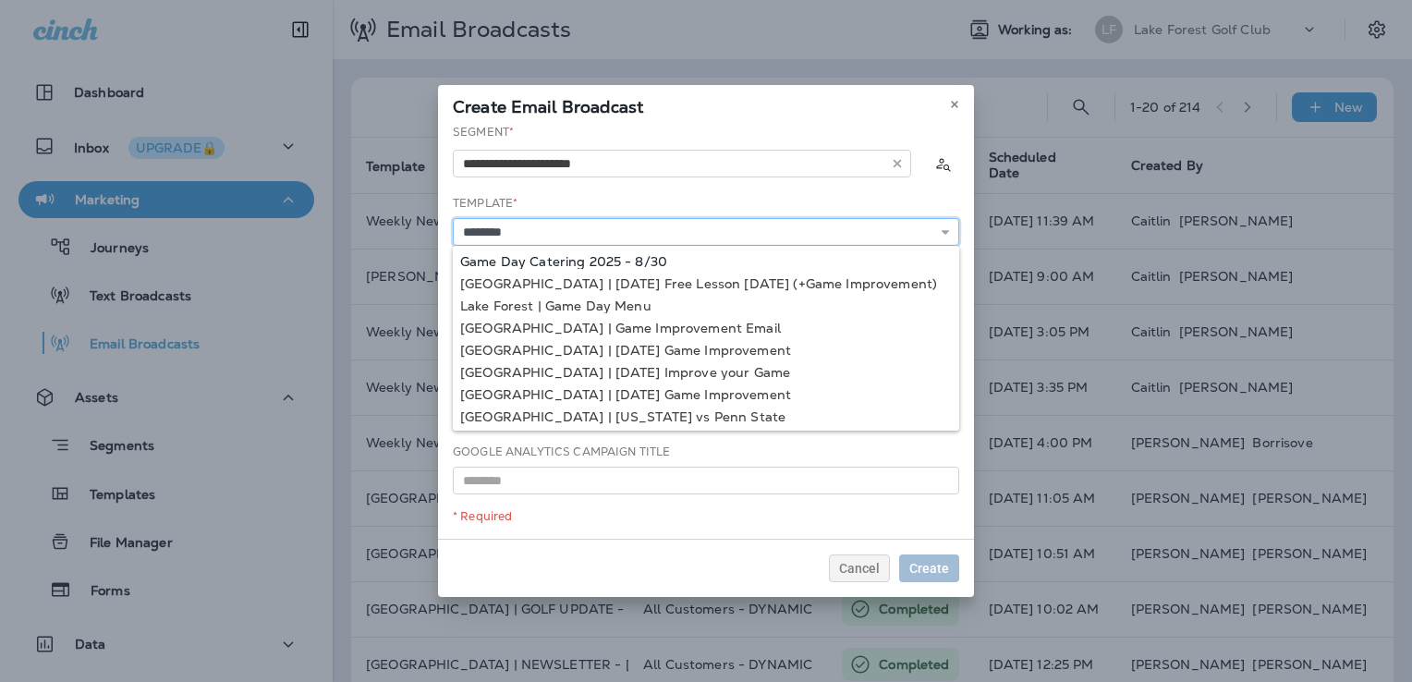
type input "**********"
click at [616, 257] on div "**********" at bounding box center [706, 331] width 536 height 415
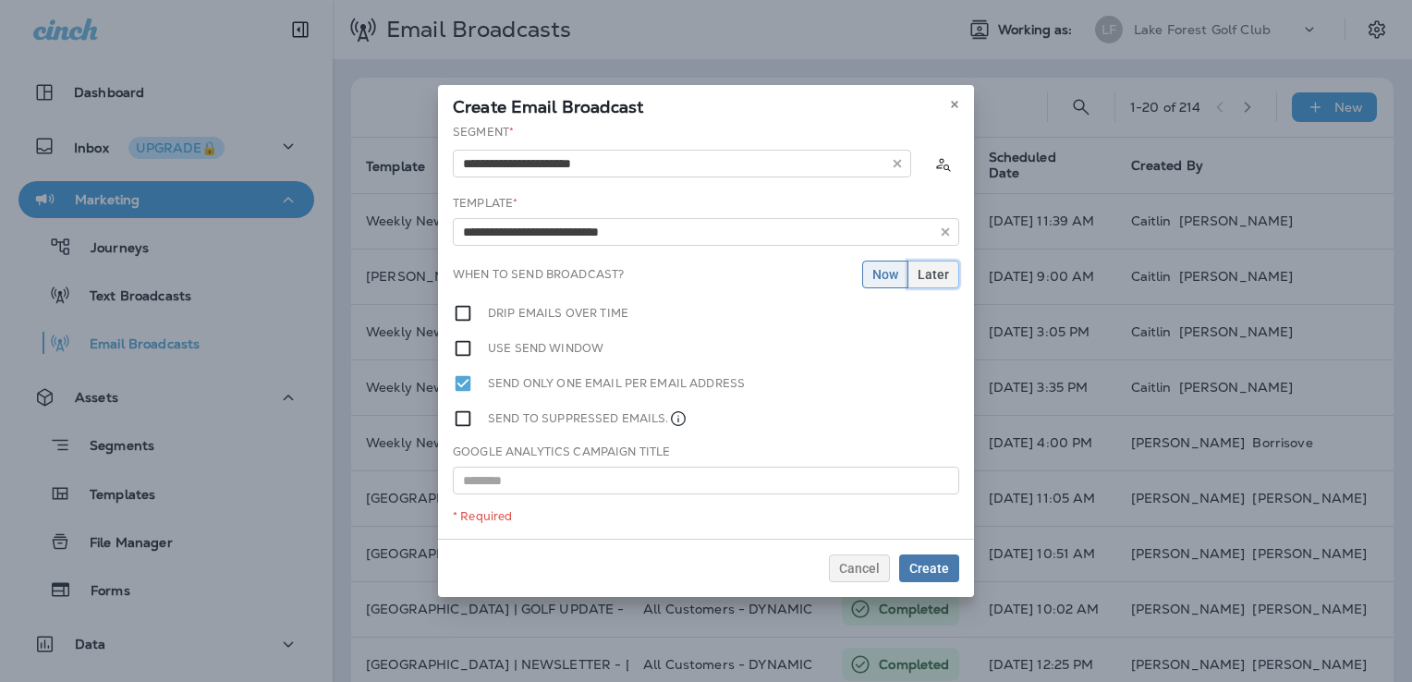
click at [950, 262] on button "Later" at bounding box center [934, 275] width 52 height 28
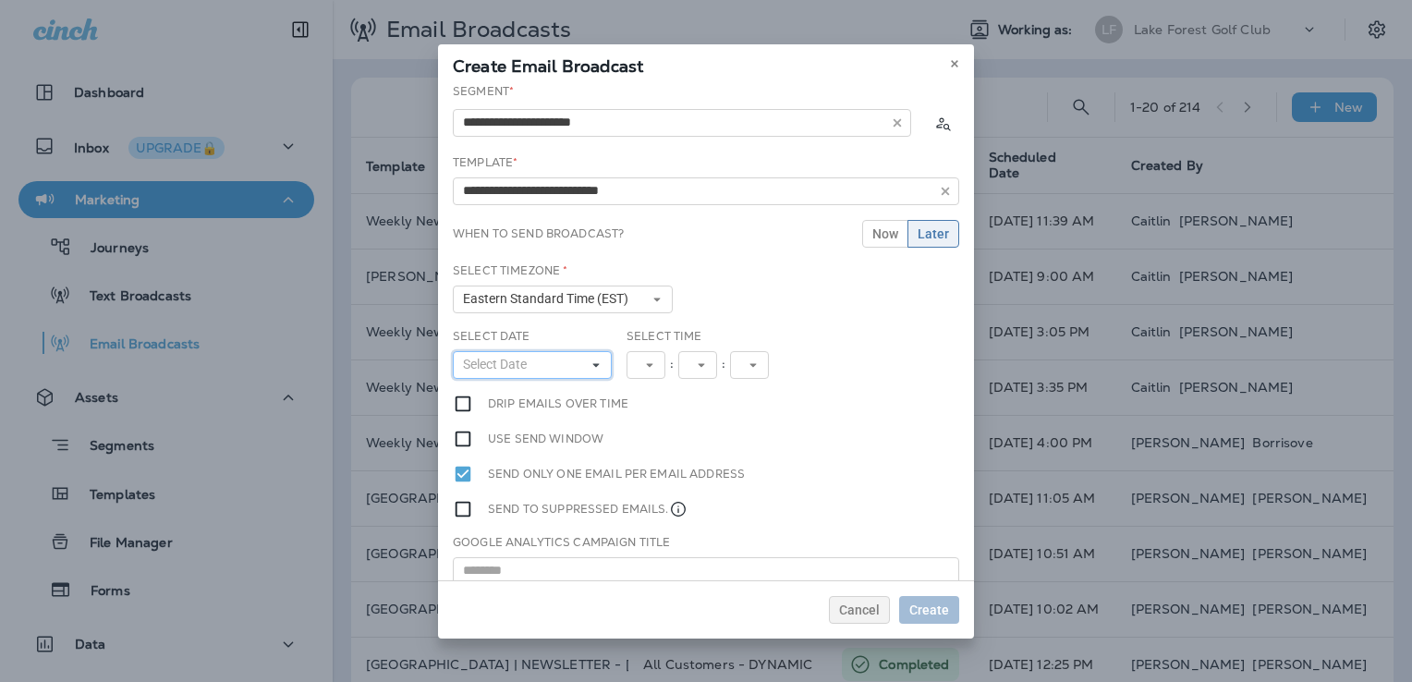
click at [572, 359] on button "Select Date" at bounding box center [532, 365] width 159 height 28
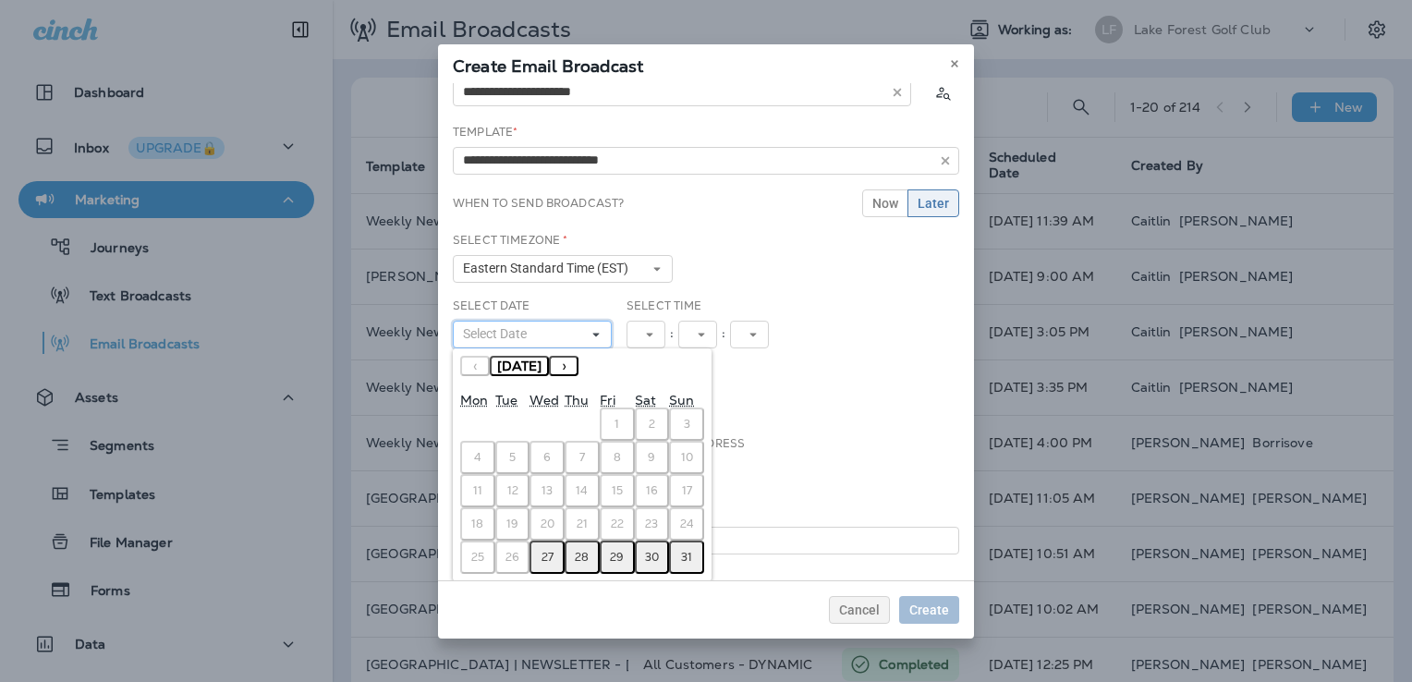
scroll to position [48, 0]
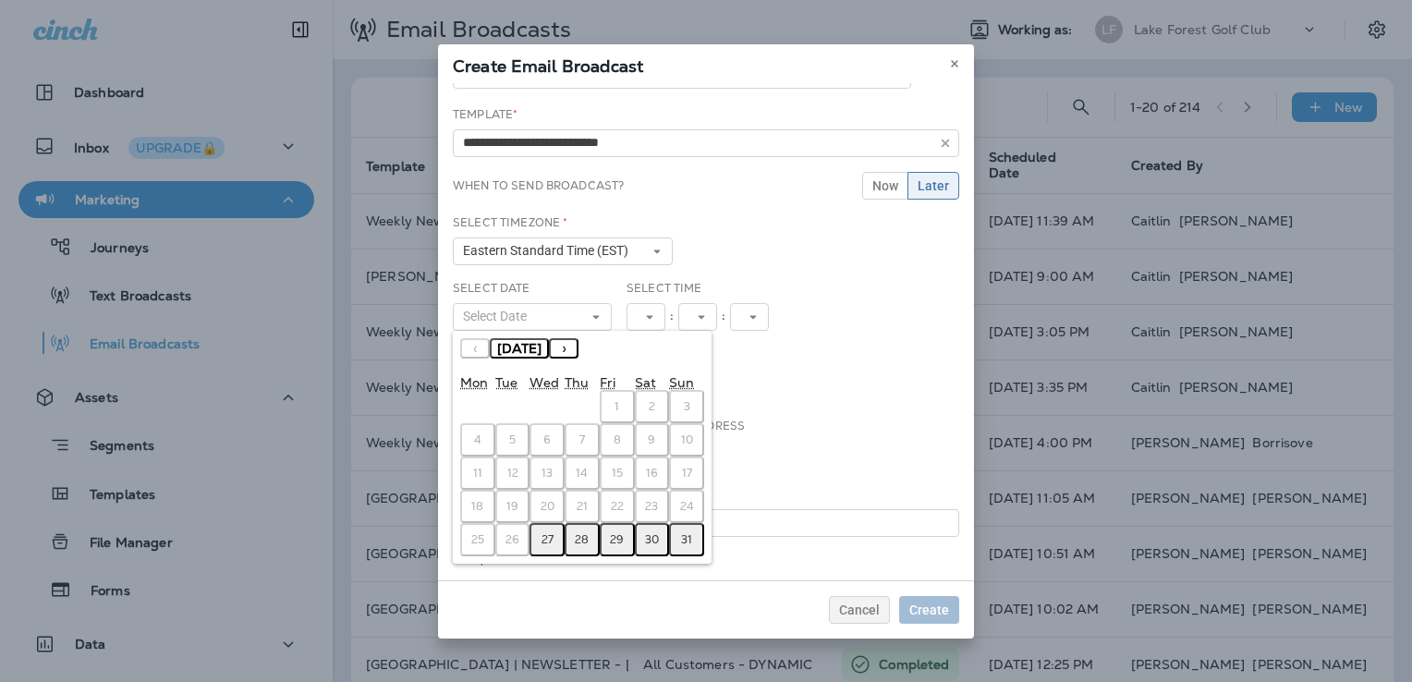
click at [543, 544] on button "27" at bounding box center [547, 539] width 35 height 33
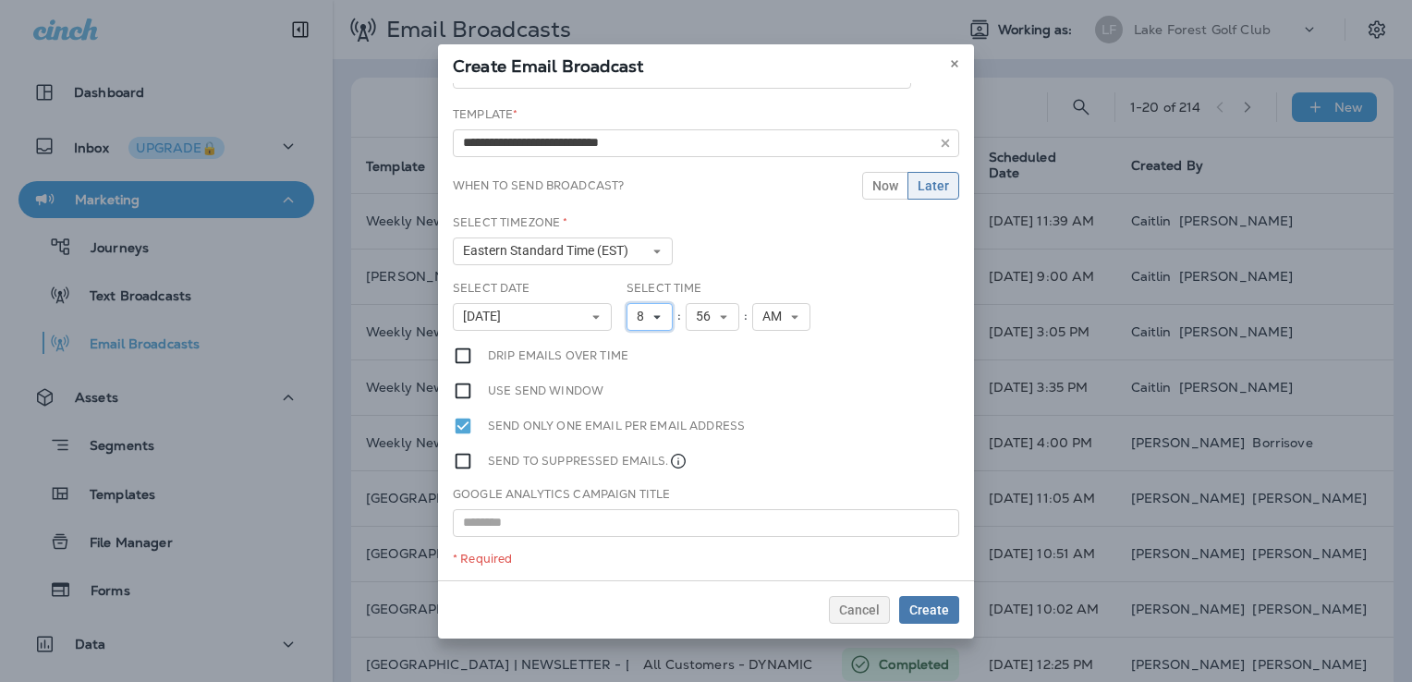
click at [644, 319] on span "8" at bounding box center [644, 317] width 15 height 16
click at [637, 564] on link "12" at bounding box center [650, 574] width 46 height 22
click at [713, 323] on button "56" at bounding box center [720, 317] width 54 height 28
click at [708, 453] on link "05" at bounding box center [720, 457] width 54 height 22
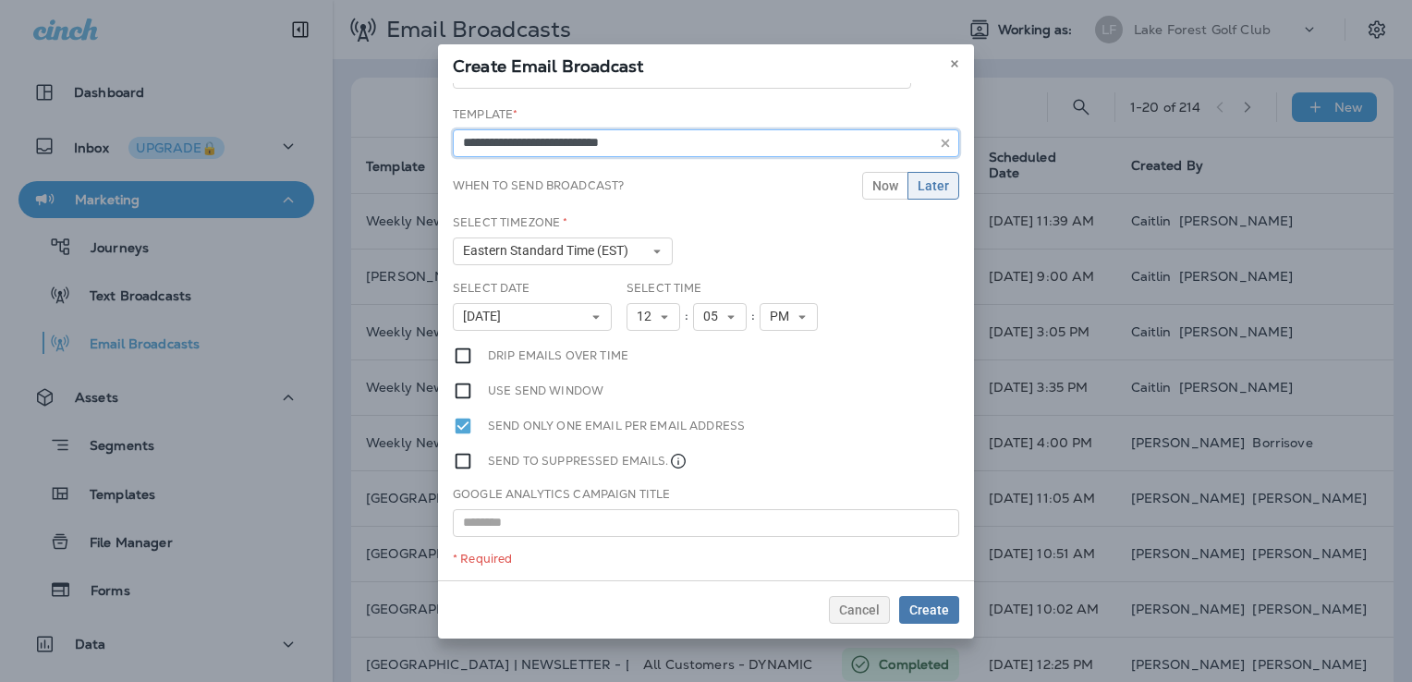
click at [585, 142] on input "**********" at bounding box center [706, 143] width 506 height 28
click at [632, 524] on input "text" at bounding box center [706, 523] width 506 height 28
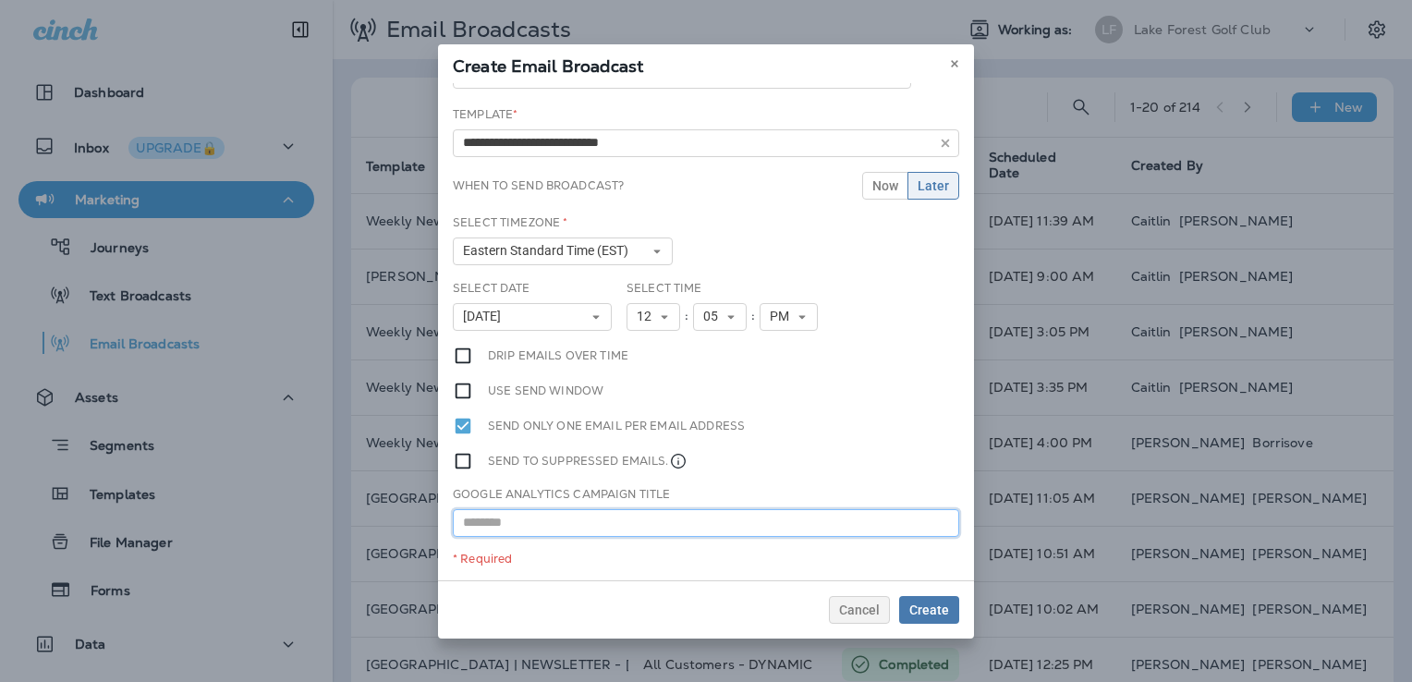
paste input "**********"
type input "**********"
click at [933, 604] on span "Create" at bounding box center [929, 610] width 40 height 13
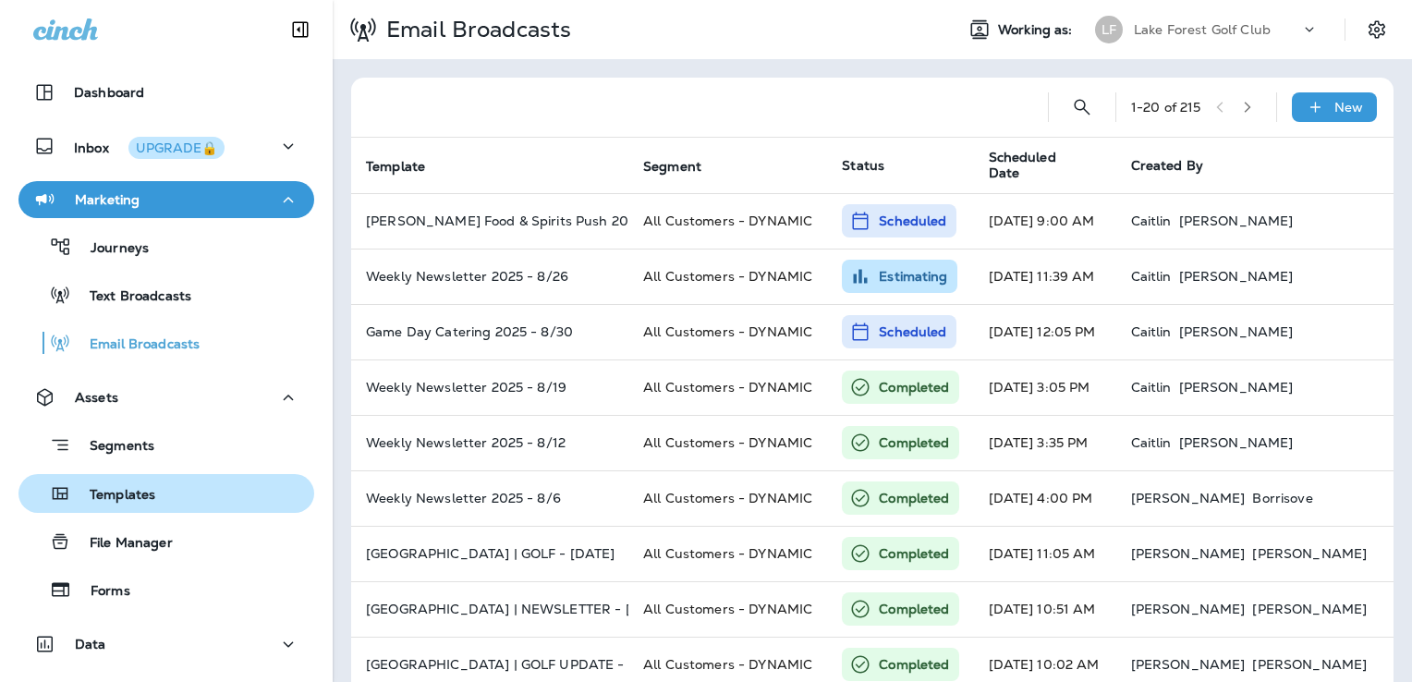
click at [164, 505] on div "Templates" at bounding box center [166, 494] width 281 height 28
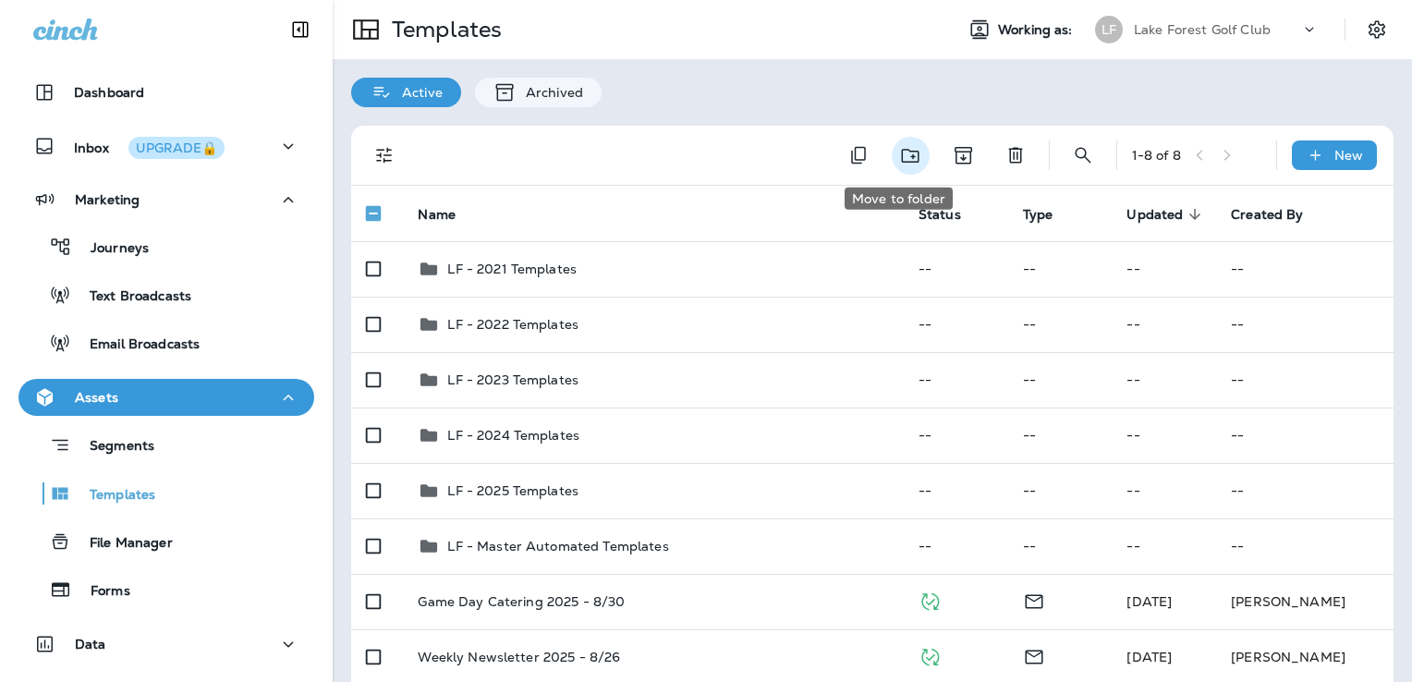
click at [906, 163] on icon "Move to folder" at bounding box center [910, 155] width 23 height 23
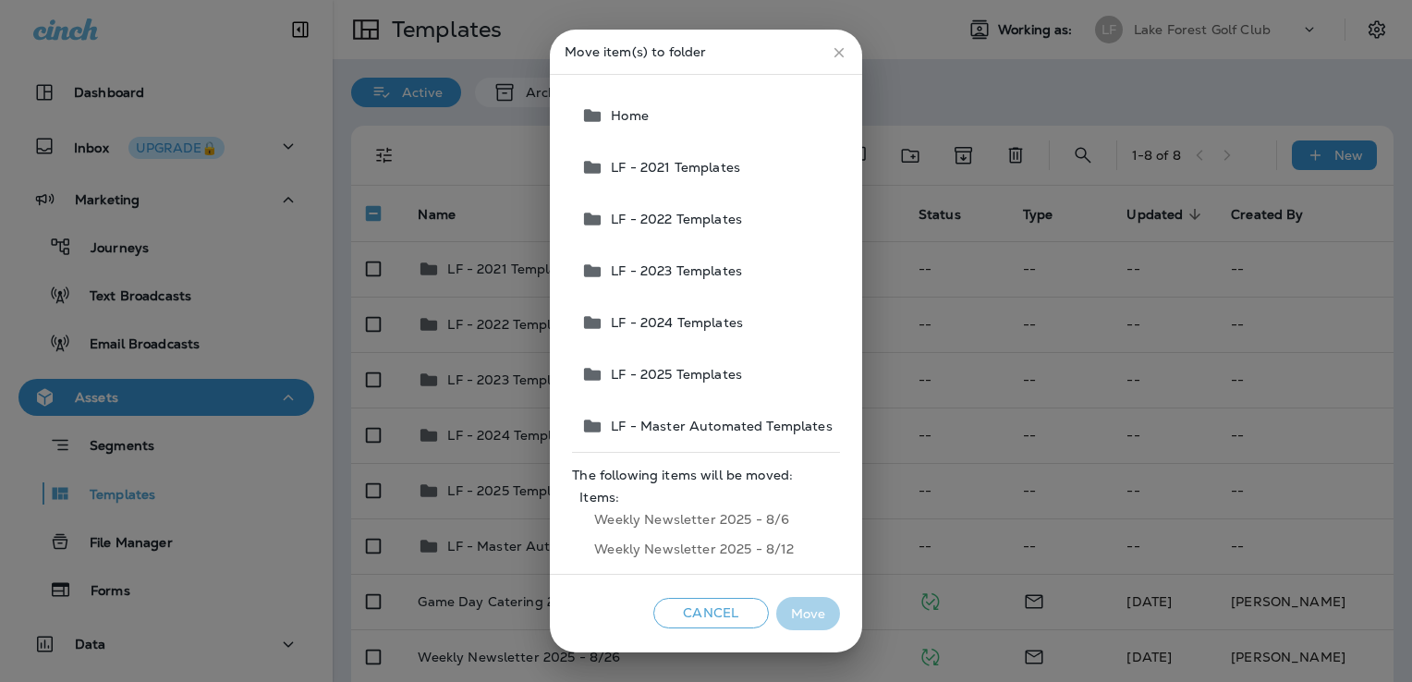
click at [713, 371] on span "LF - 2025 Templates" at bounding box center [673, 374] width 139 height 15
click at [823, 611] on button "Move" at bounding box center [808, 614] width 64 height 34
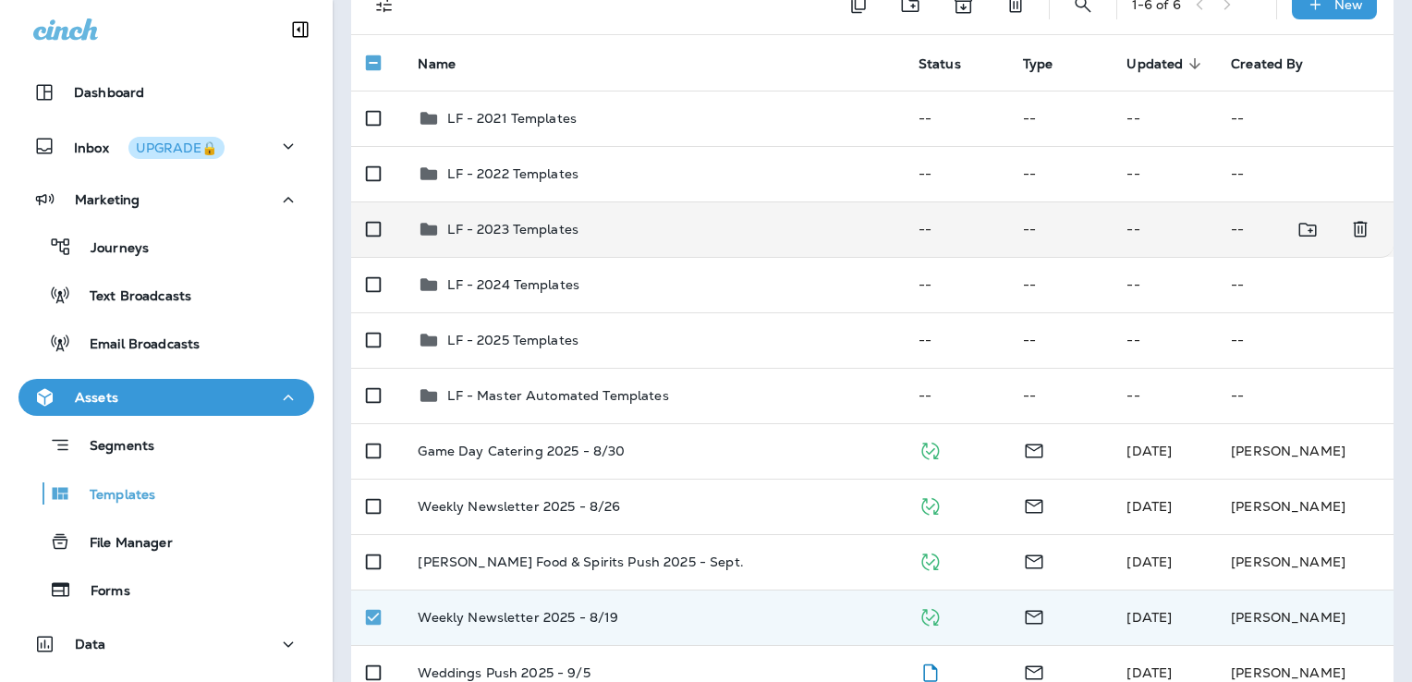
scroll to position [58, 0]
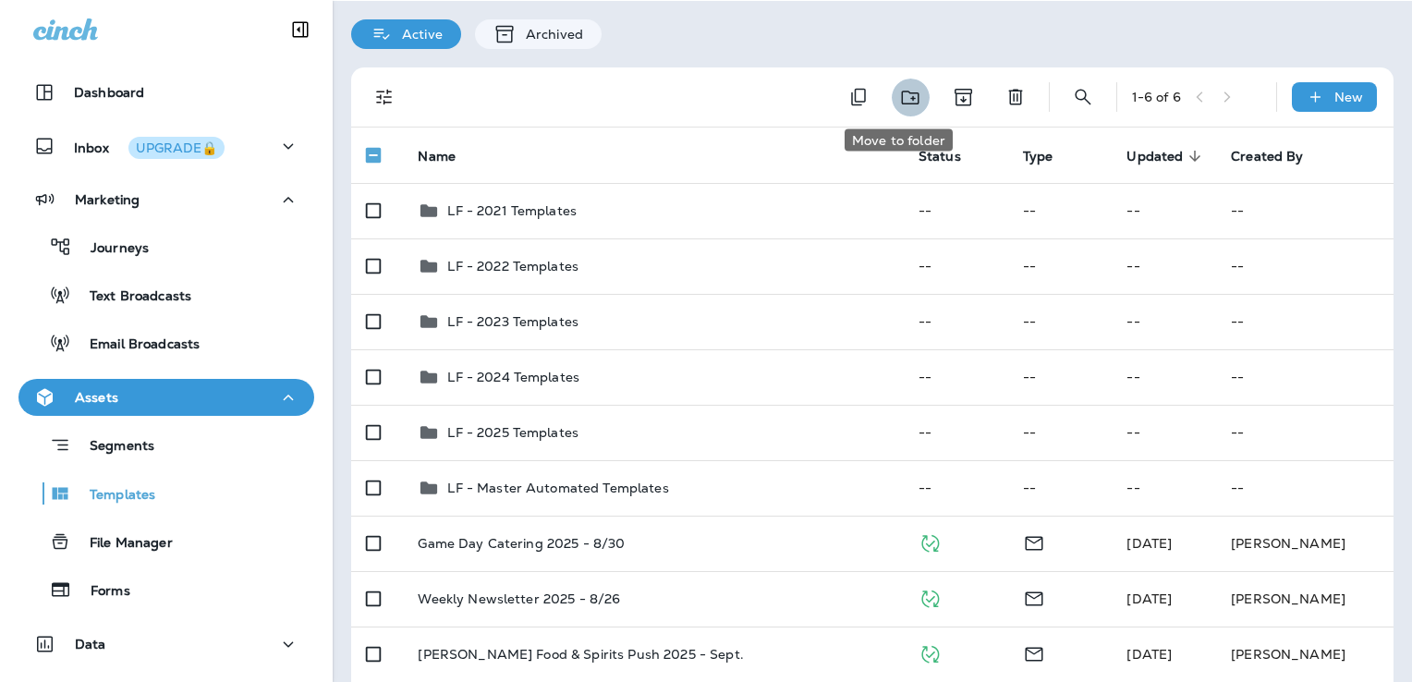
click at [901, 95] on icon "Move to folder" at bounding box center [910, 97] width 23 height 23
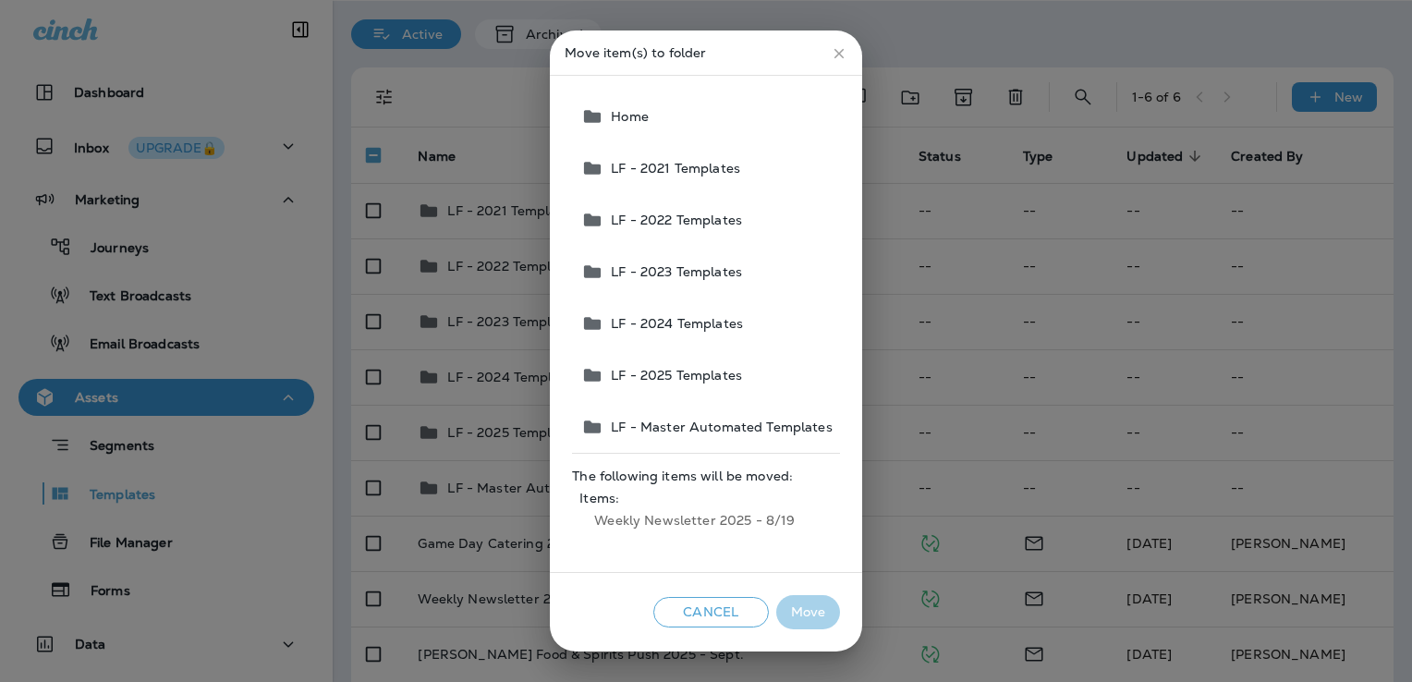
click at [731, 378] on span "LF - 2025 Templates" at bounding box center [673, 375] width 139 height 15
click at [810, 612] on button "Move" at bounding box center [808, 612] width 64 height 34
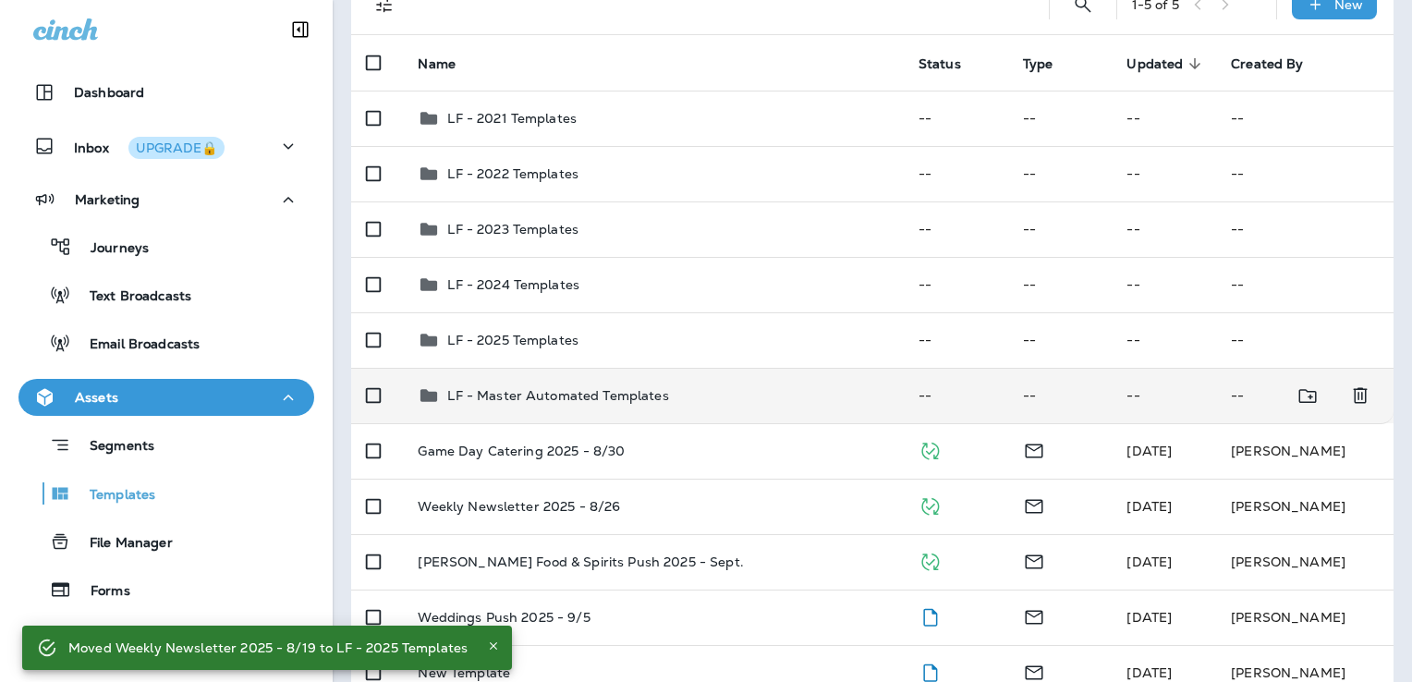
scroll to position [188, 0]
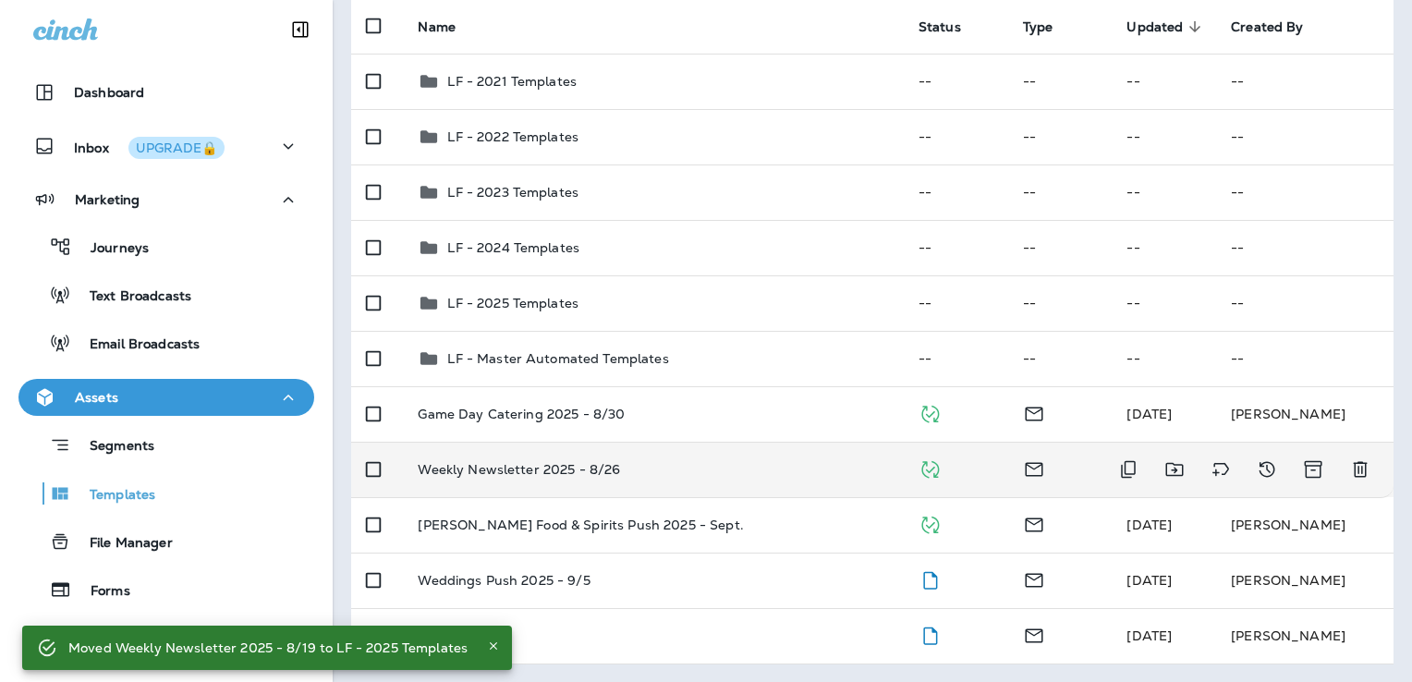
click at [760, 473] on div "Weekly Newsletter 2025 - 8/26" at bounding box center [653, 469] width 470 height 15
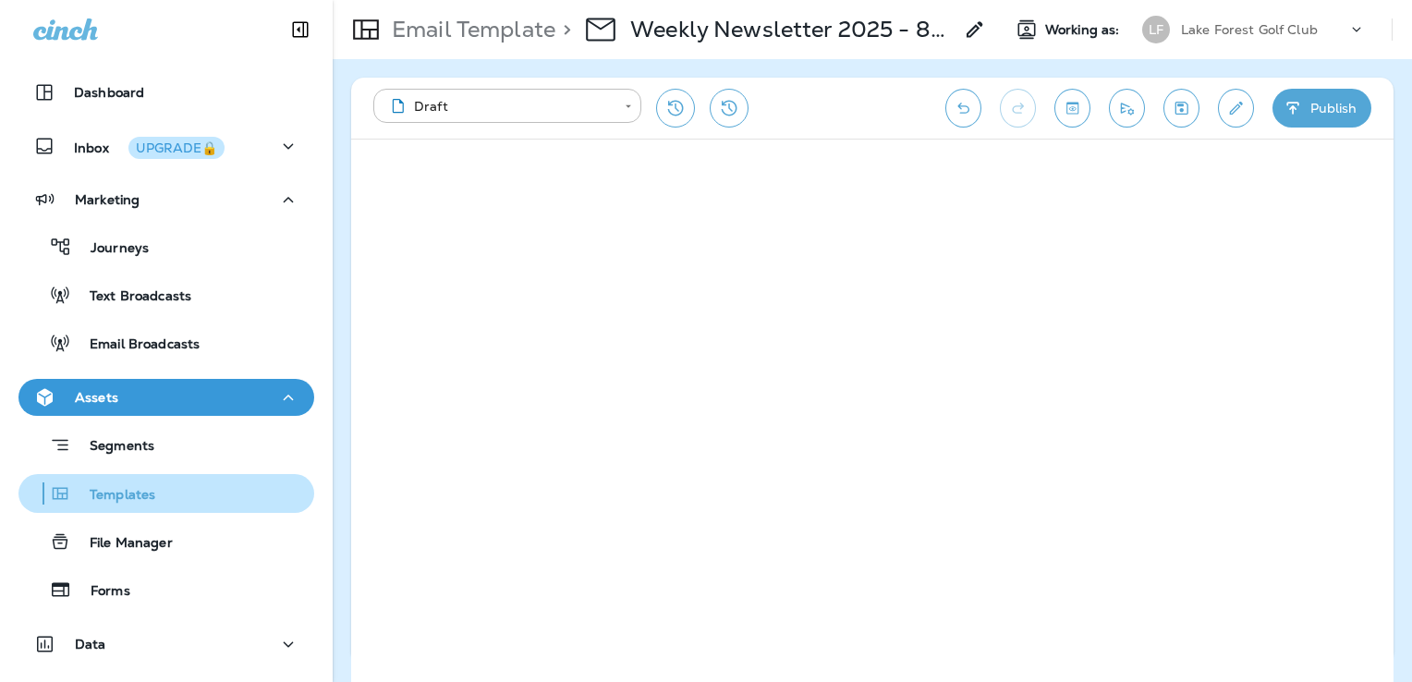
click at [155, 485] on div "Templates" at bounding box center [166, 494] width 281 height 28
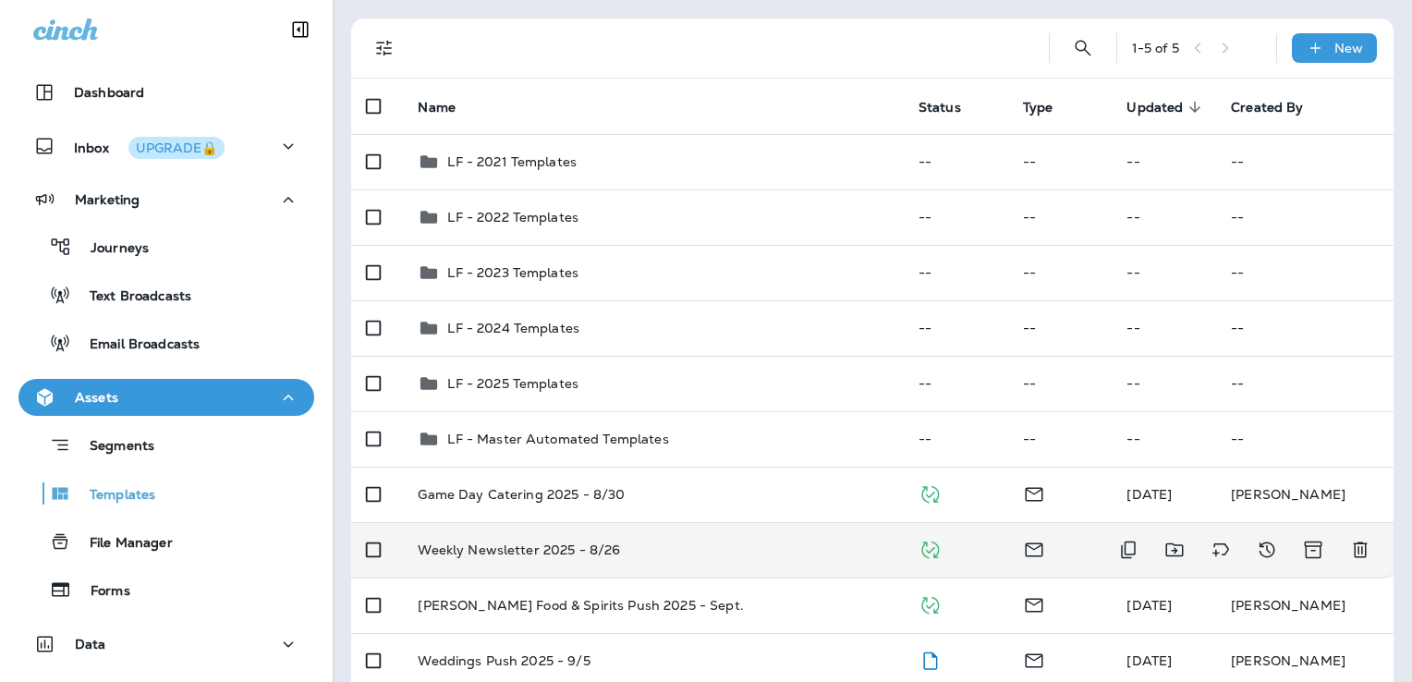
scroll to position [188, 0]
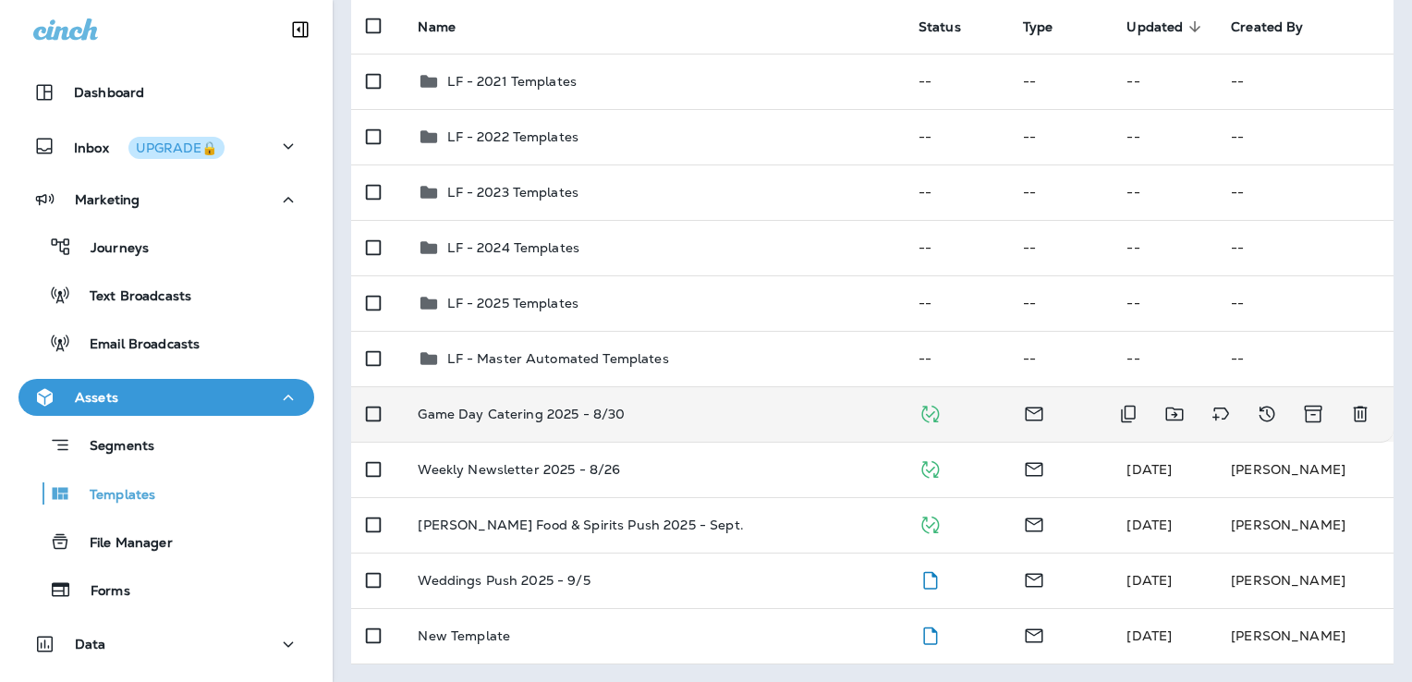
click at [760, 417] on div "Game Day Catering 2025 - 8/30" at bounding box center [653, 414] width 470 height 15
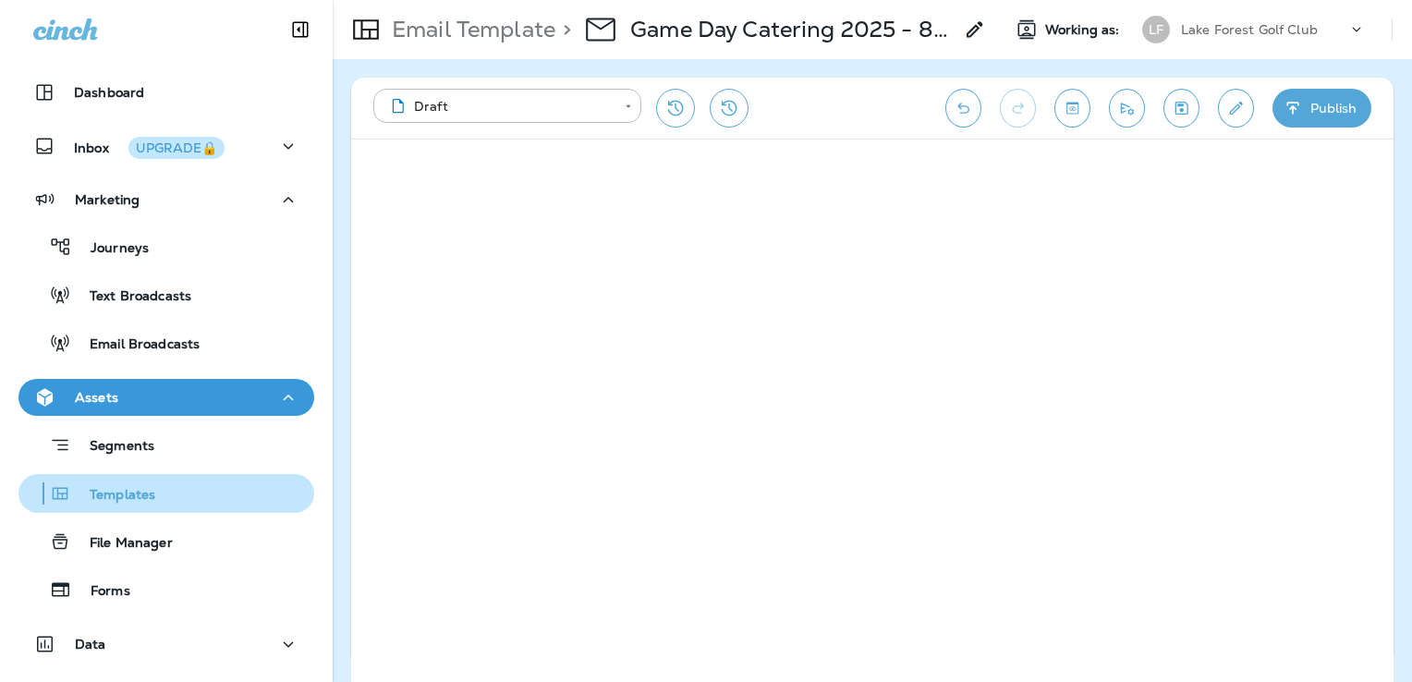
click at [160, 492] on div "Templates" at bounding box center [166, 494] width 281 height 28
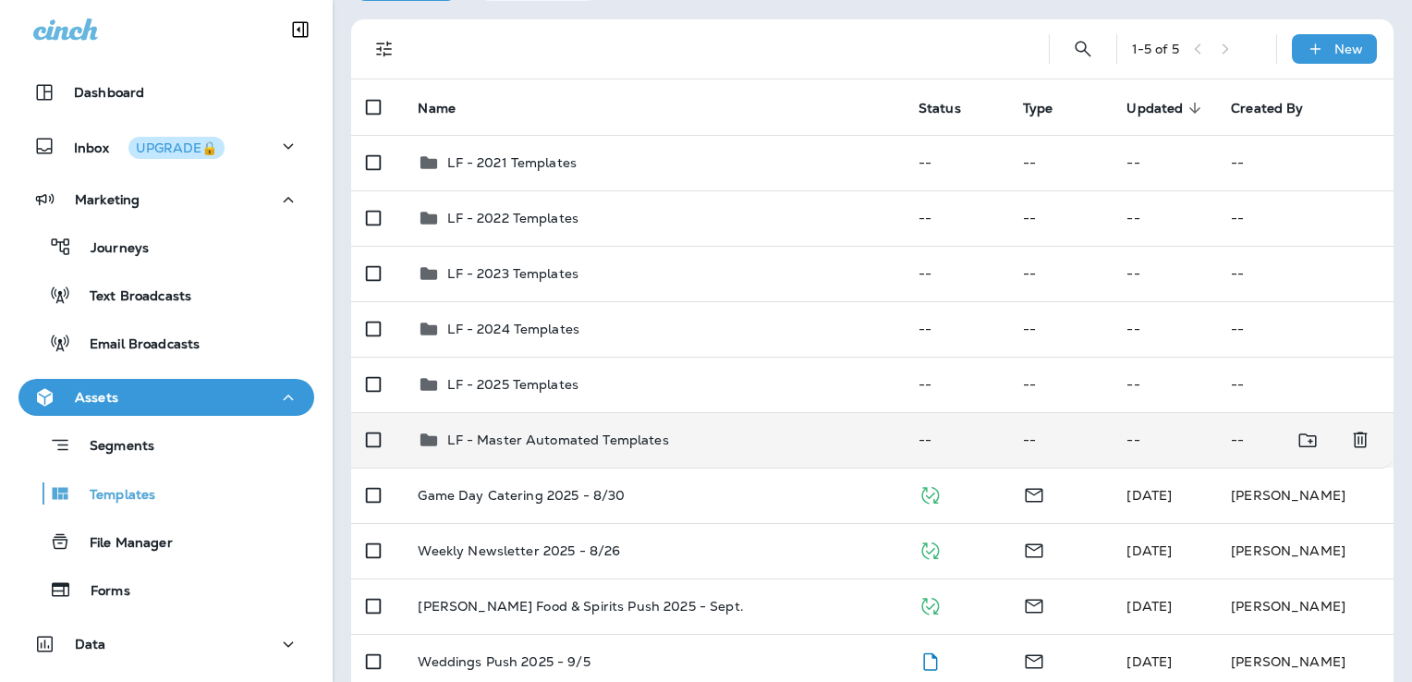
scroll to position [185, 0]
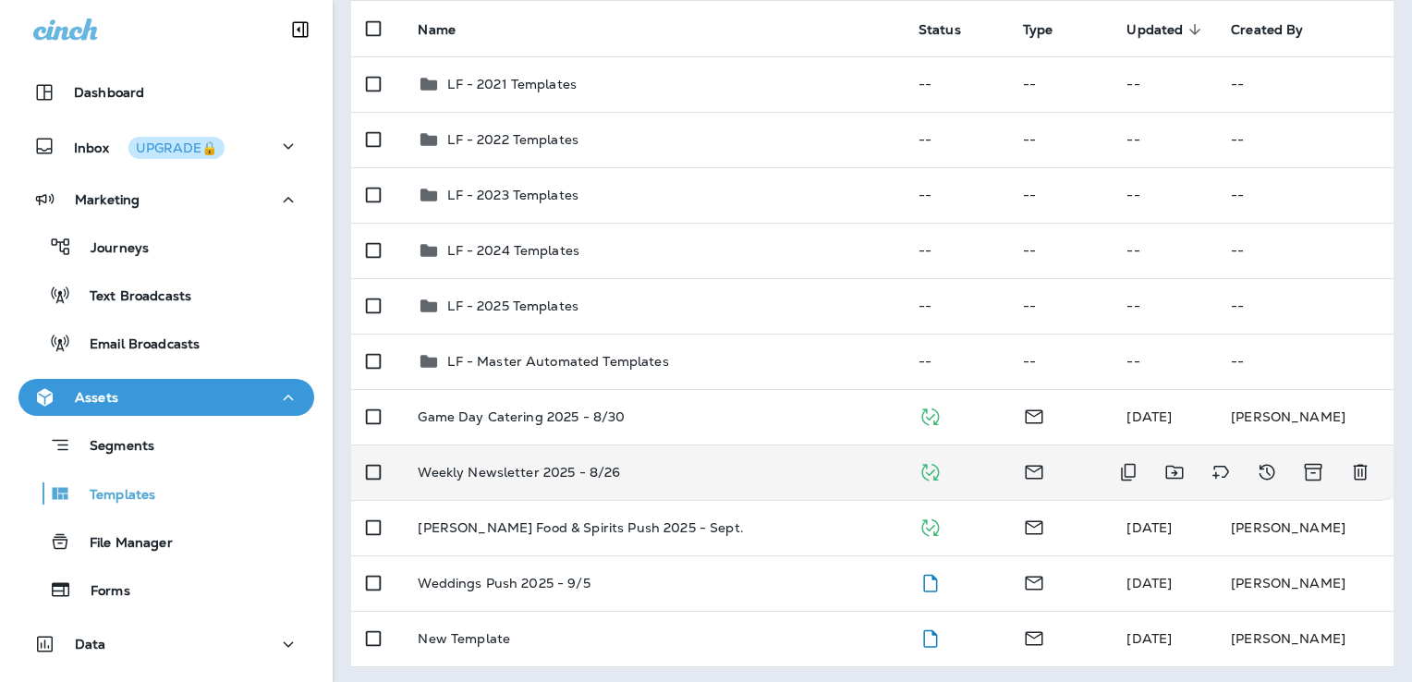
click at [709, 493] on td "Weekly Newsletter 2025 - 8/26" at bounding box center [653, 472] width 500 height 55
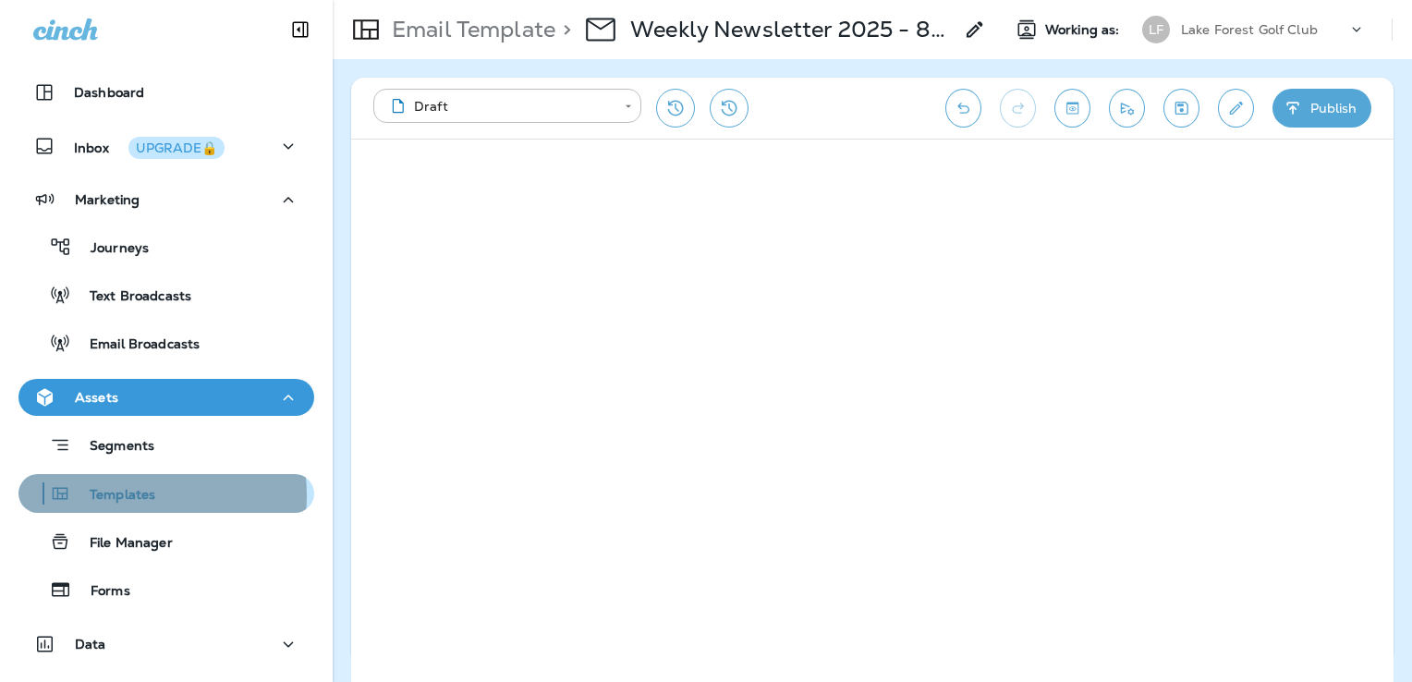
click at [122, 495] on p "Templates" at bounding box center [113, 496] width 84 height 18
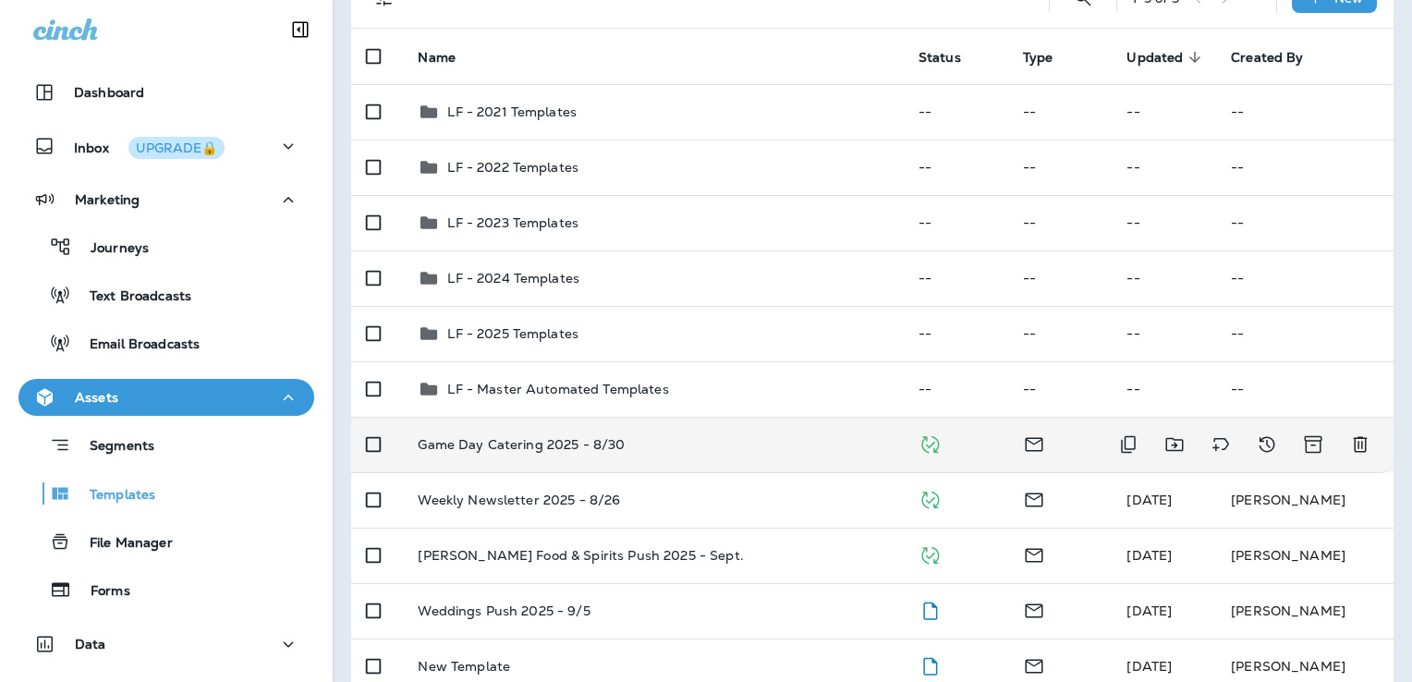
scroll to position [185, 0]
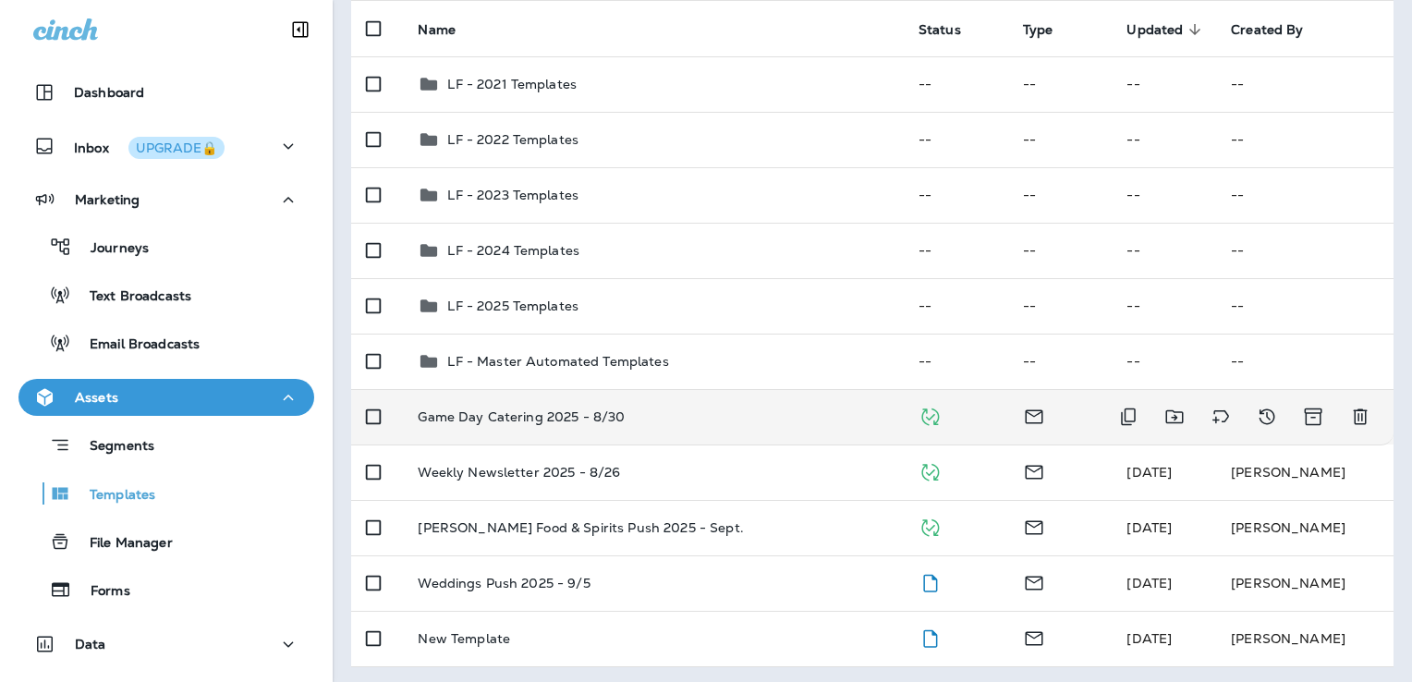
click at [710, 413] on div "Game Day Catering 2025 - 8/30" at bounding box center [653, 416] width 470 height 15
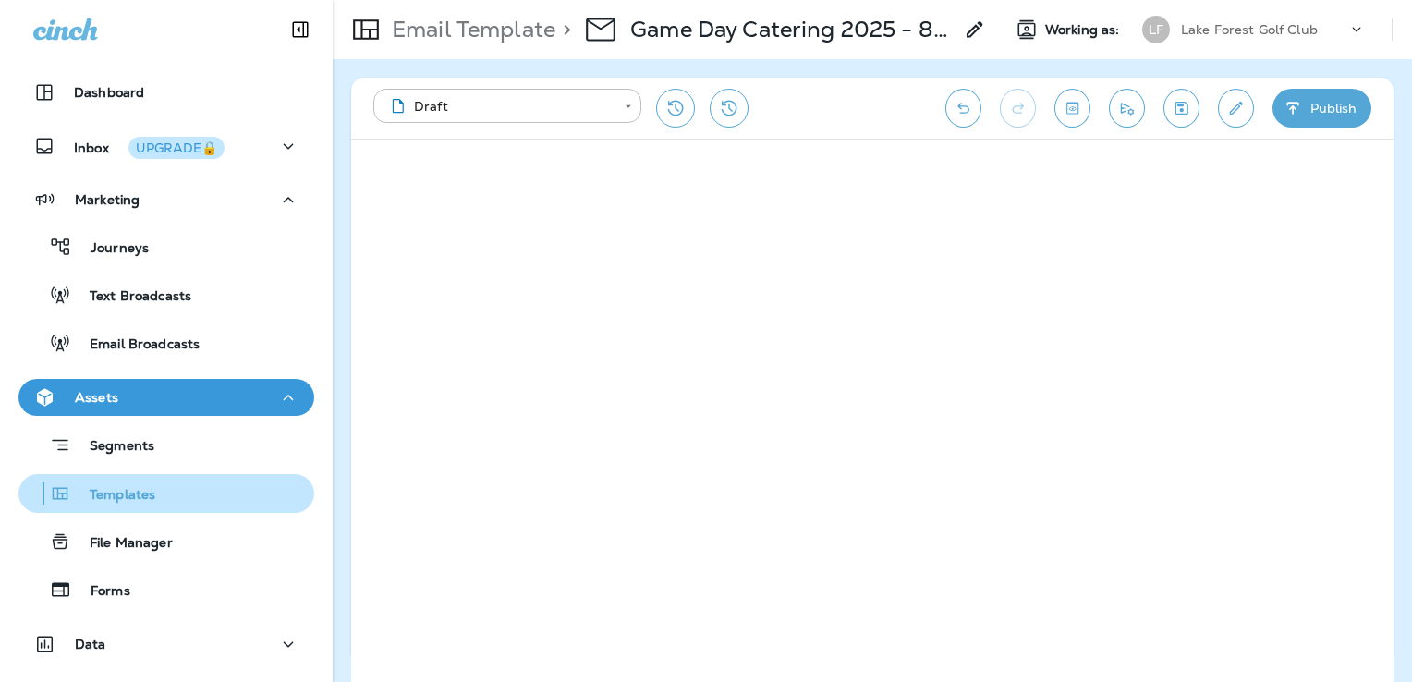
click at [170, 492] on div "Templates" at bounding box center [166, 494] width 281 height 28
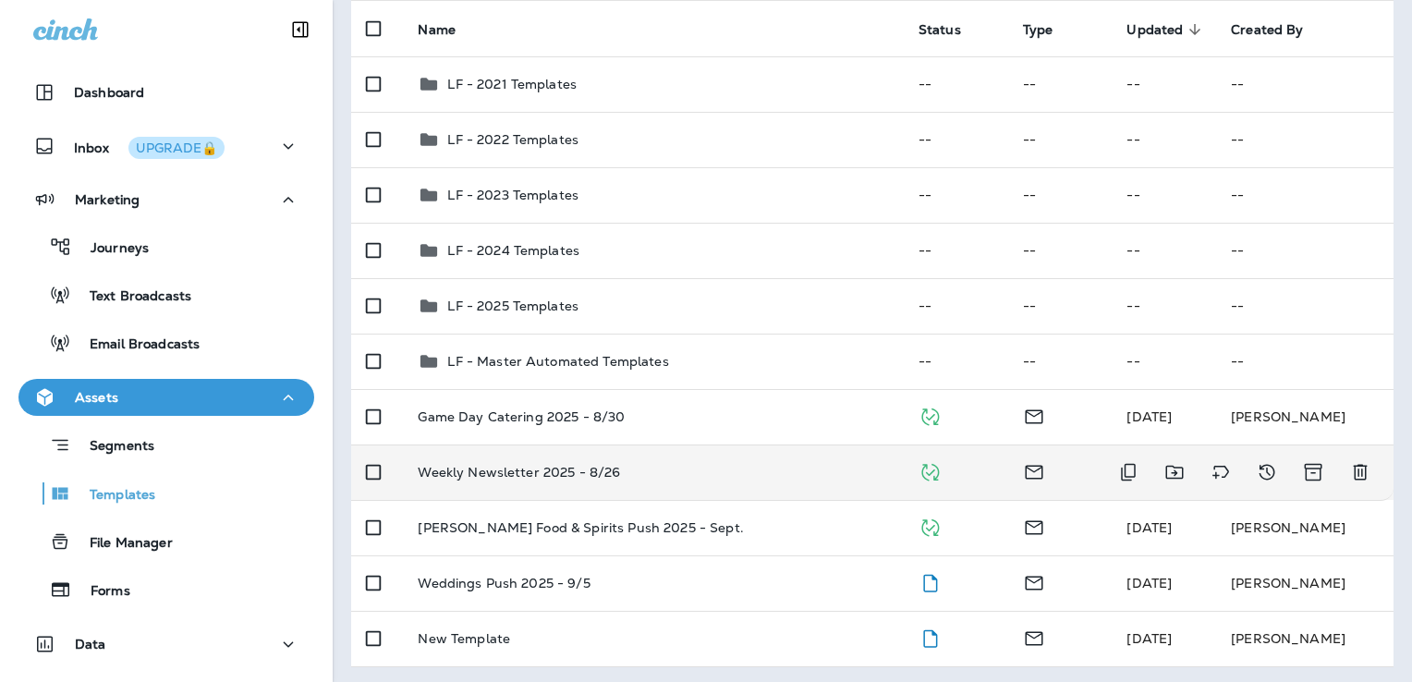
scroll to position [188, 0]
click at [743, 460] on td "Weekly Newsletter 2025 - 8/26" at bounding box center [653, 469] width 500 height 55
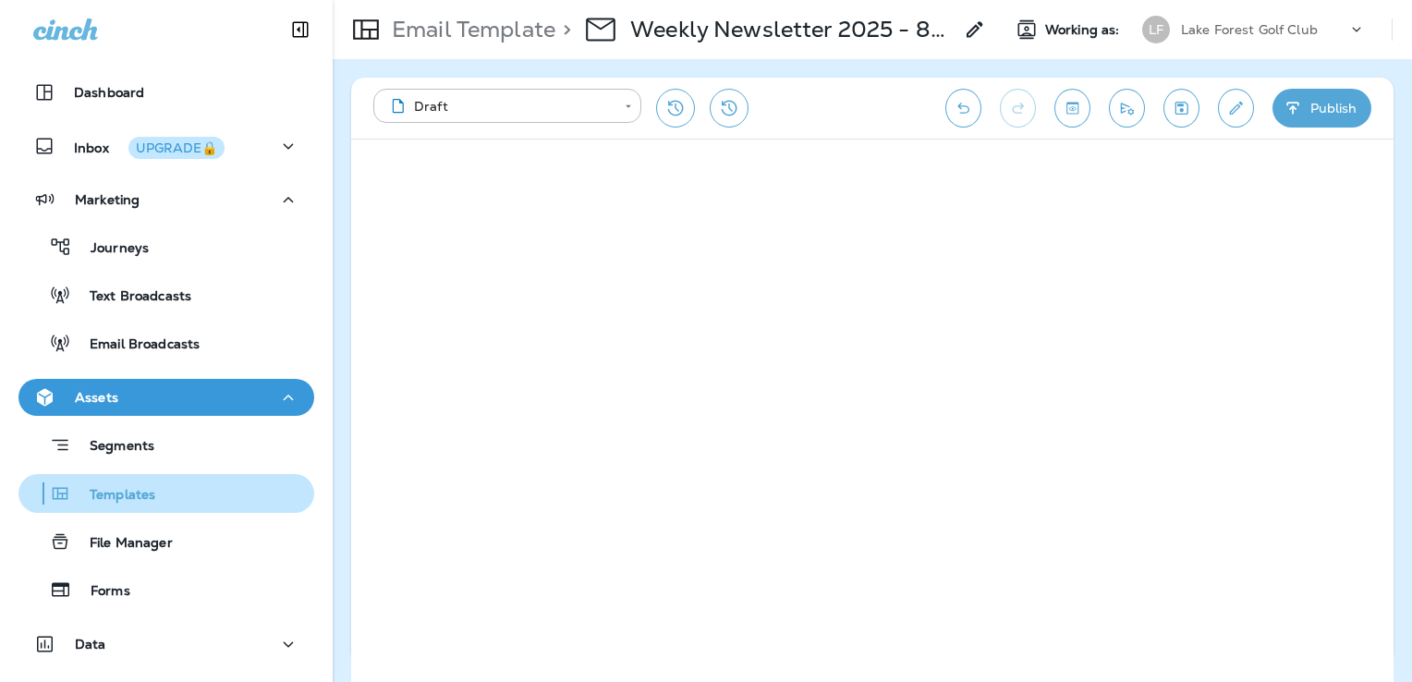
click at [156, 480] on div "Templates" at bounding box center [166, 494] width 281 height 28
